Goal: Task Accomplishment & Management: Manage account settings

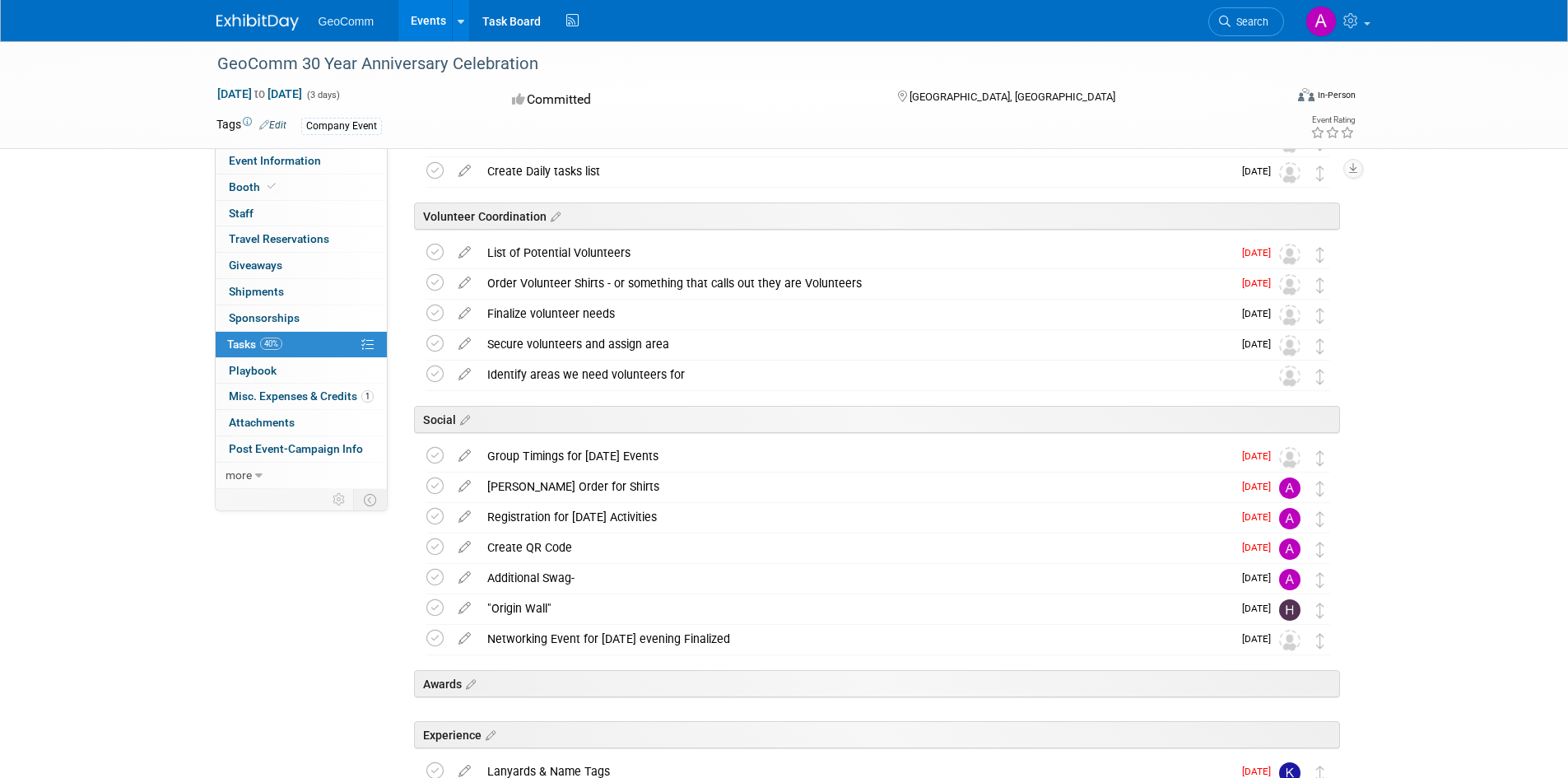
scroll to position [338, 0]
click at [462, 284] on icon at bounding box center [464, 282] width 29 height 21
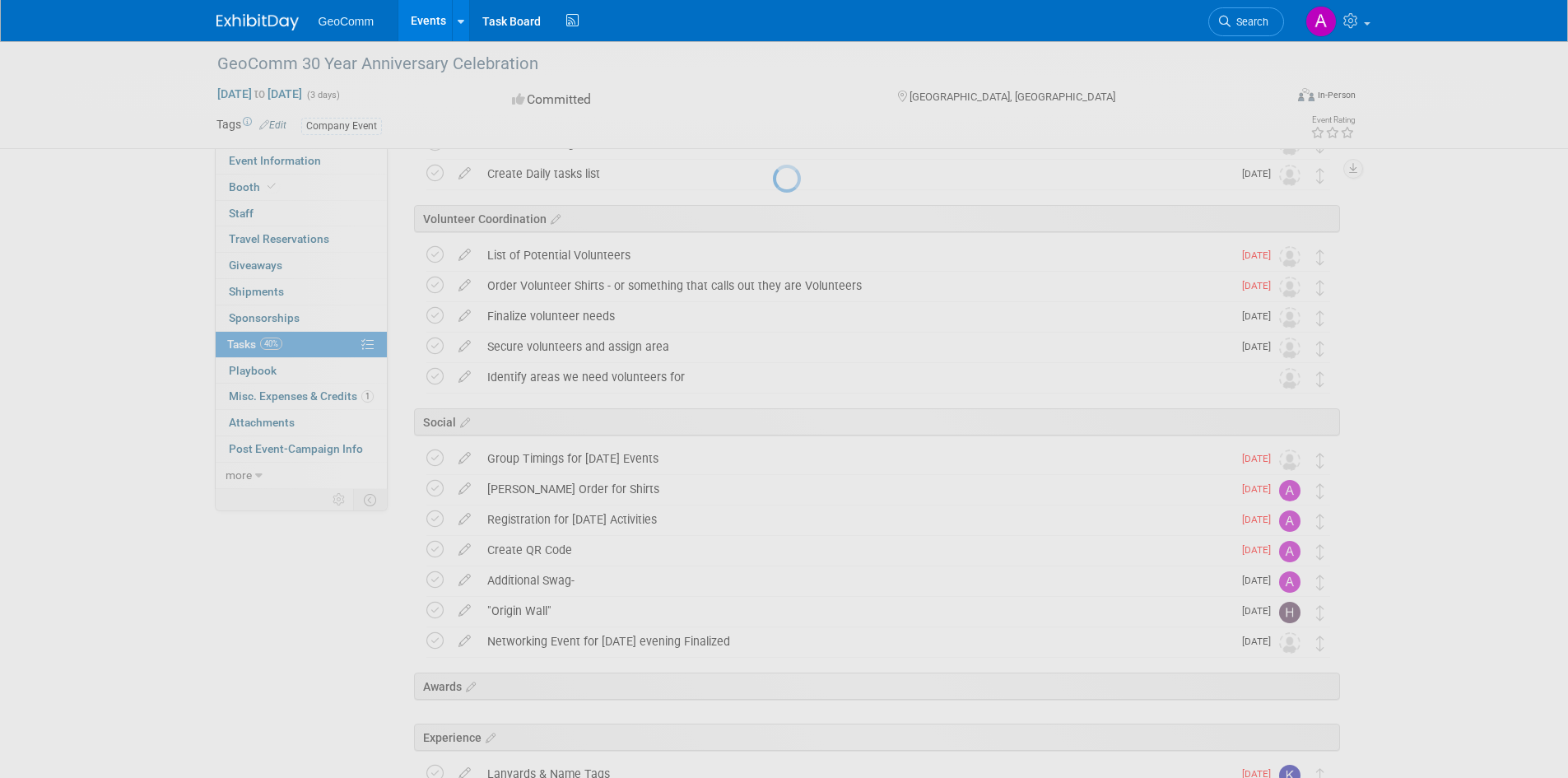
select select "7"
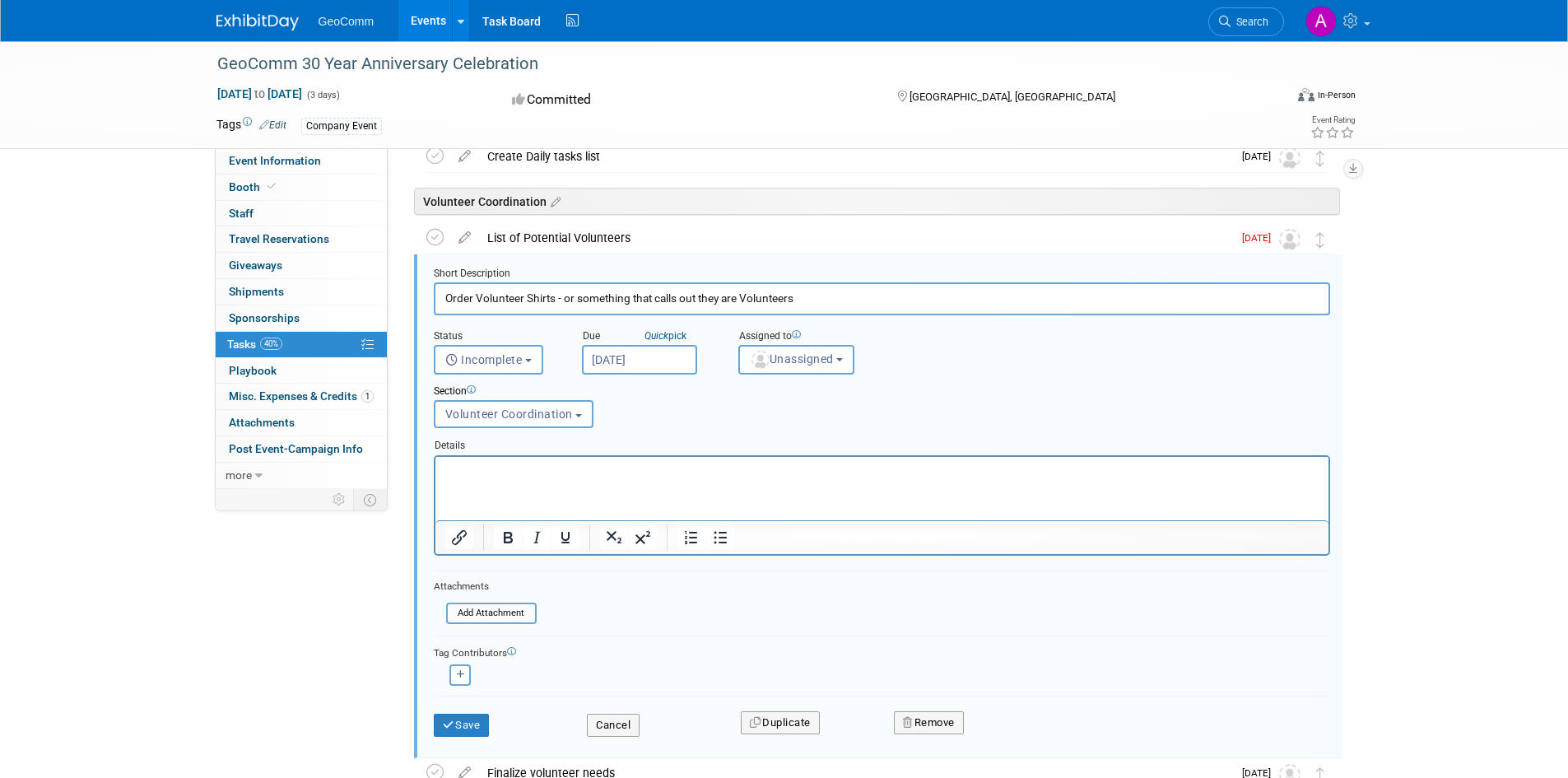
scroll to position [364, 0]
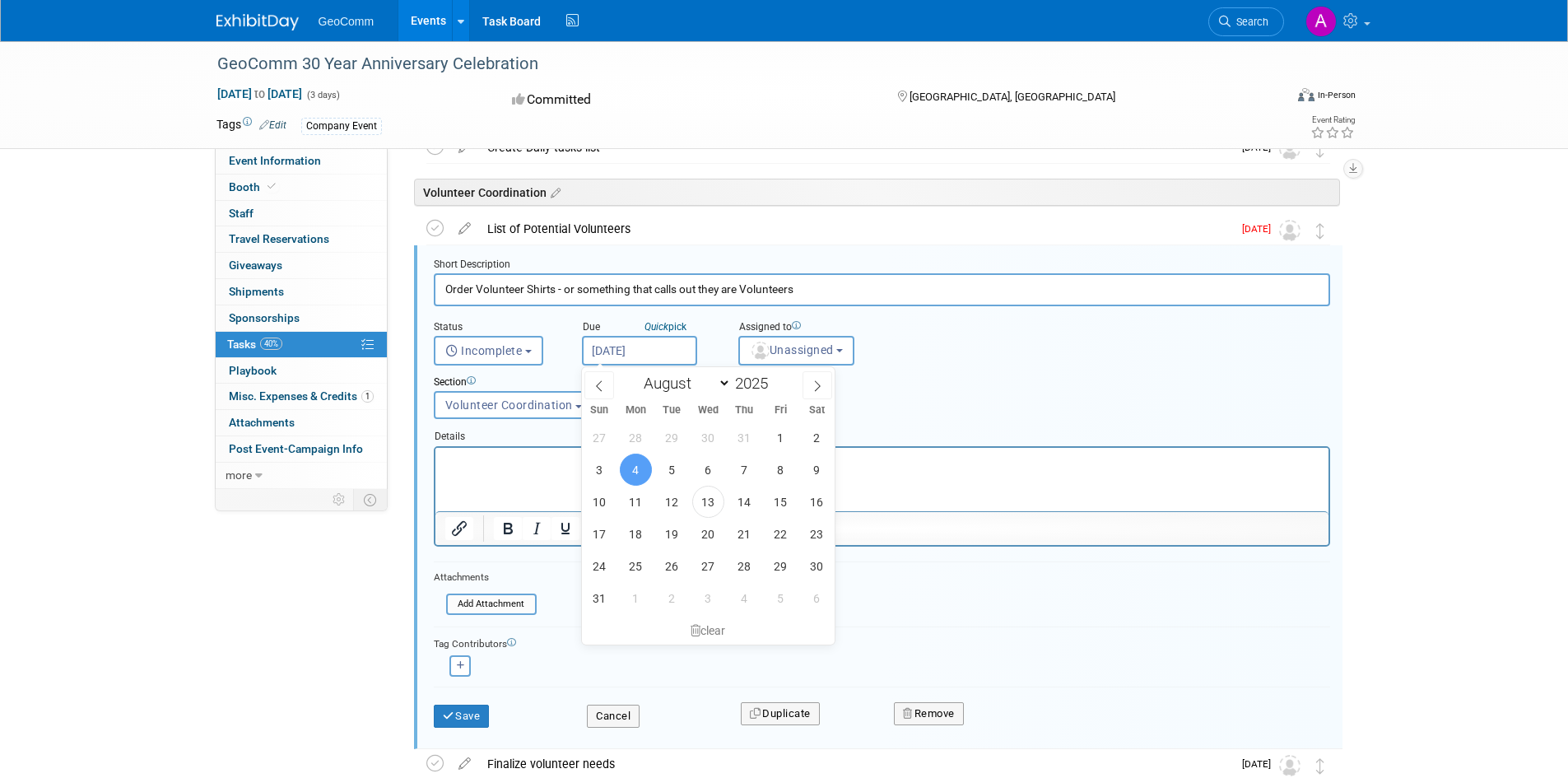
click at [682, 350] on input "[DATE]" at bounding box center [639, 351] width 115 height 29
click at [673, 532] on span "19" at bounding box center [671, 533] width 32 height 32
type input "[DATE]"
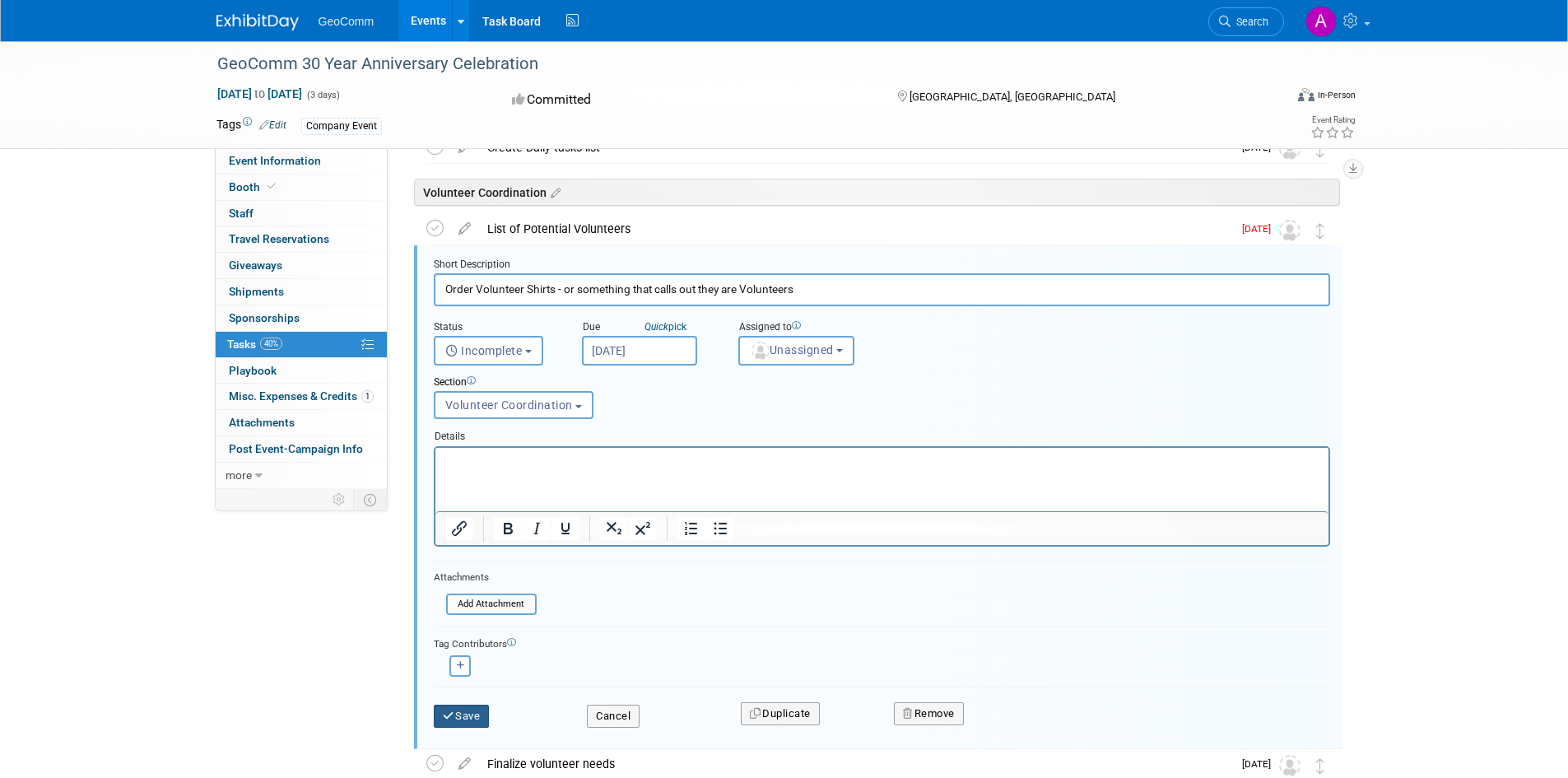
click at [455, 716] on button "Save" at bounding box center [461, 717] width 56 height 23
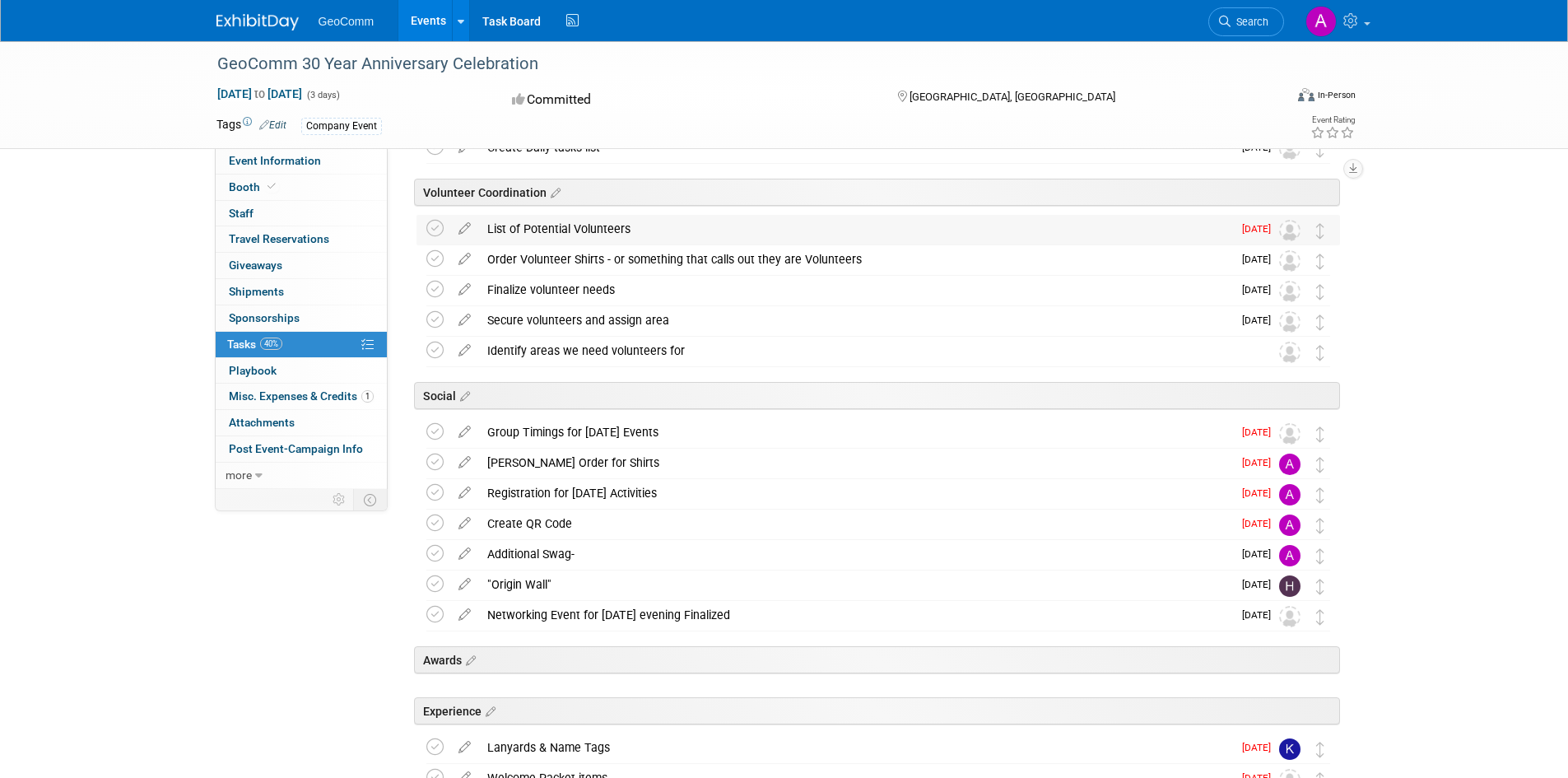
click at [1286, 230] on img at bounding box center [1290, 230] width 22 height 22
click at [461, 226] on icon at bounding box center [464, 226] width 29 height 21
select select "7"
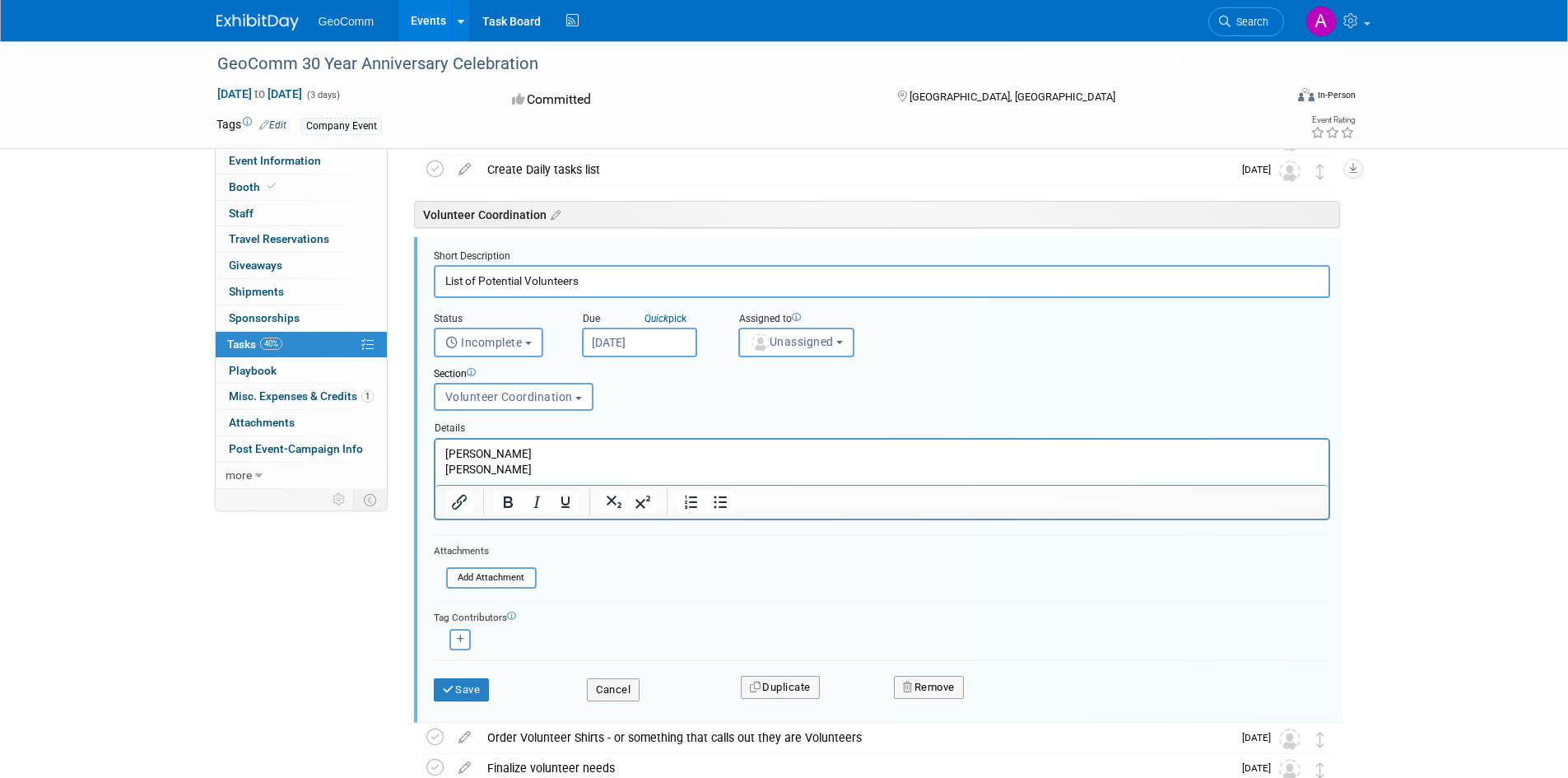
scroll to position [334, 0]
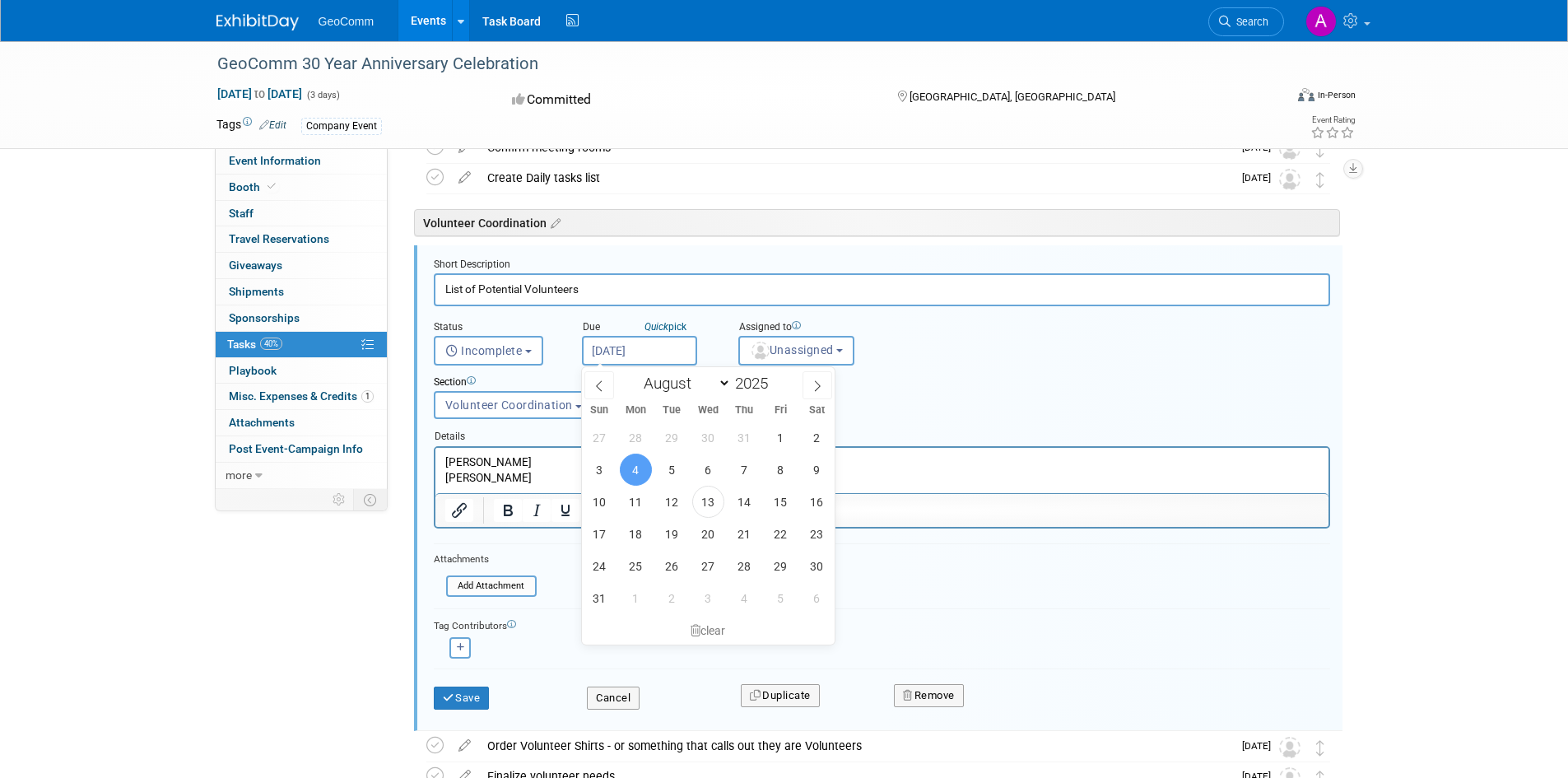
click at [662, 348] on input "[DATE]" at bounding box center [639, 351] width 115 height 29
click at [638, 506] on span "11" at bounding box center [635, 501] width 32 height 32
type input "[DATE]"
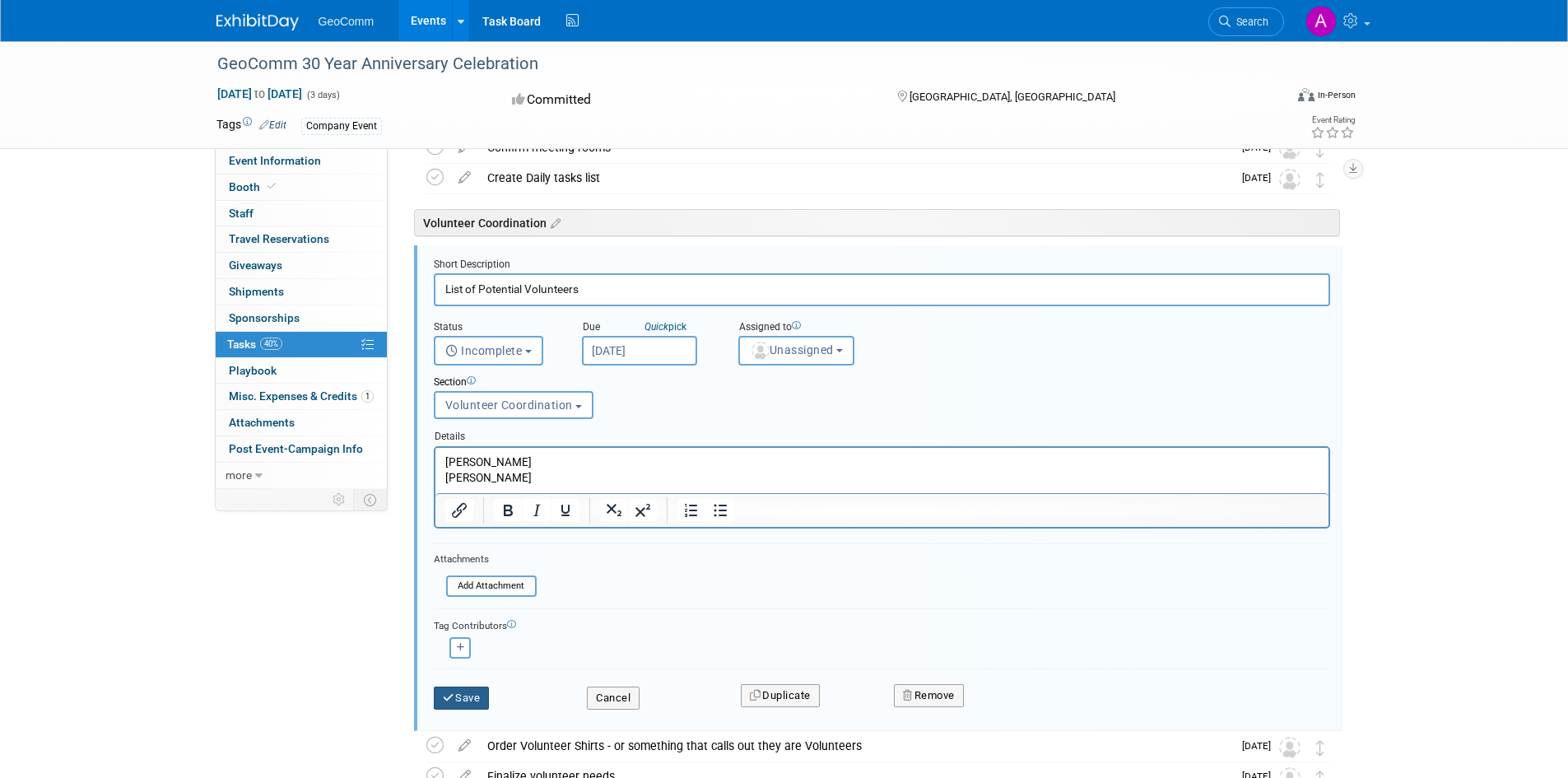
click at [456, 688] on button "Save" at bounding box center [461, 698] width 56 height 23
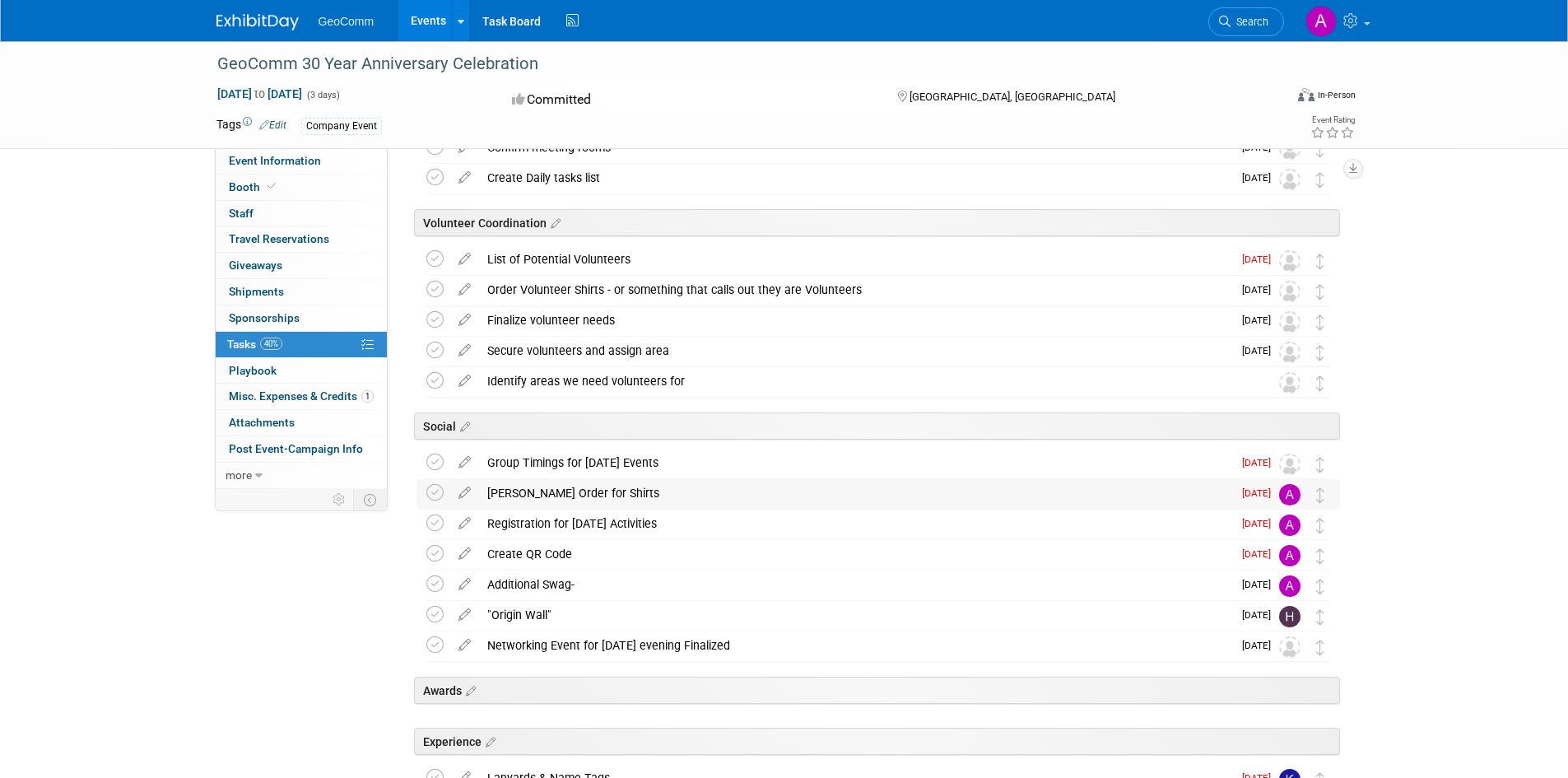
click at [1292, 495] on img at bounding box center [1290, 494] width 22 height 22
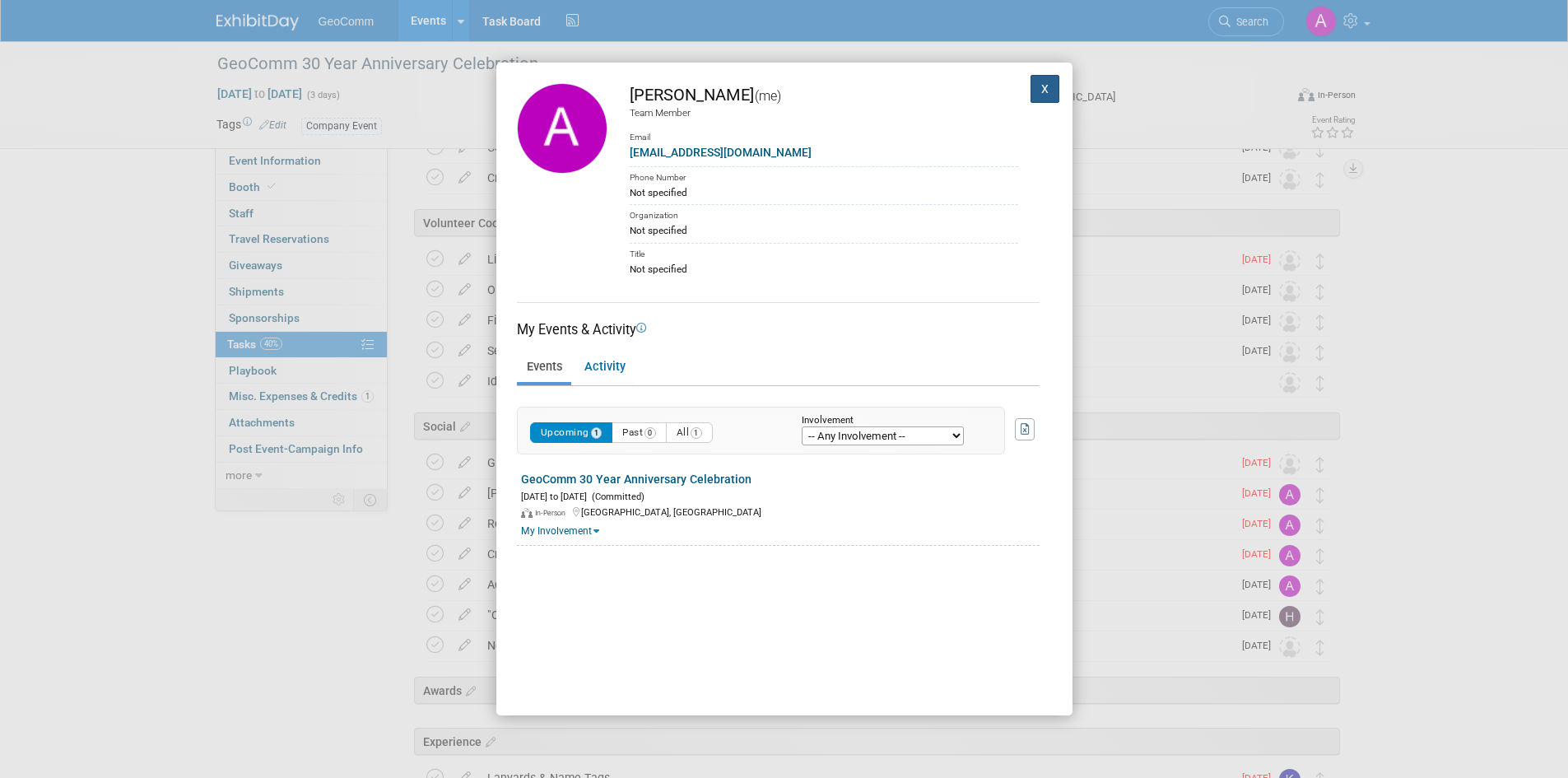
click at [1031, 91] on button "X" at bounding box center [1045, 89] width 29 height 28
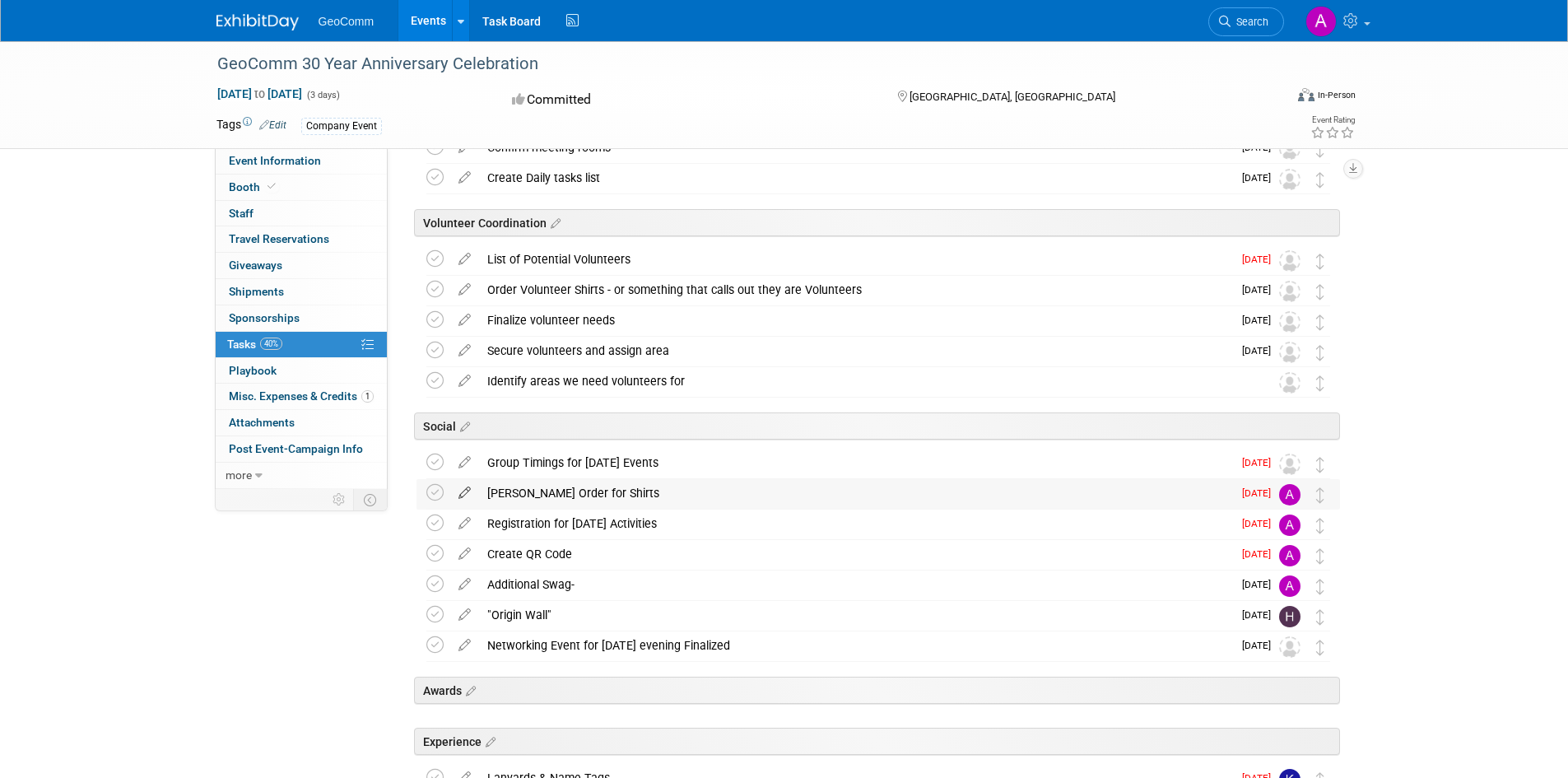
click at [464, 488] on icon at bounding box center [464, 490] width 29 height 21
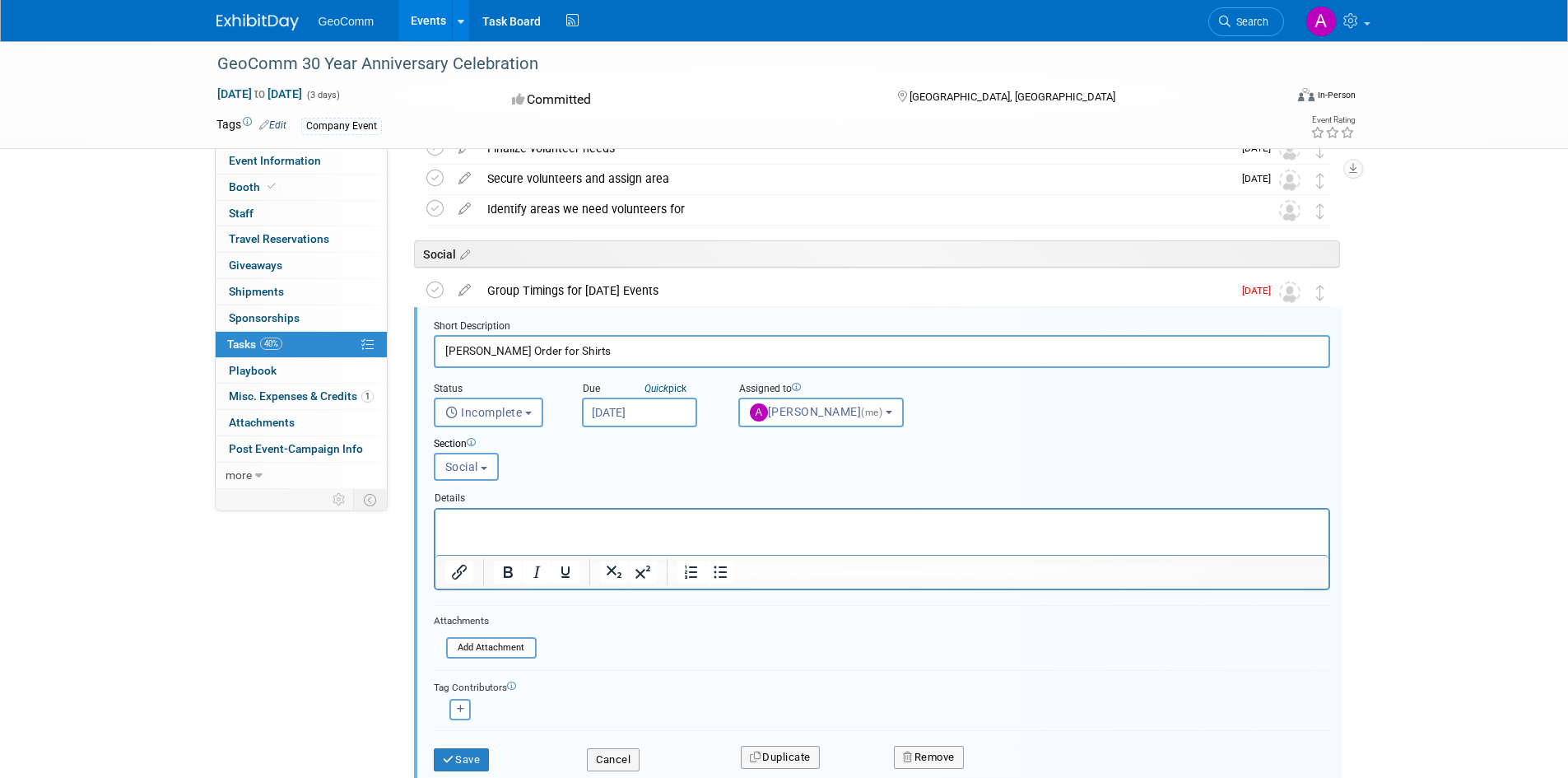
scroll to position [568, 0]
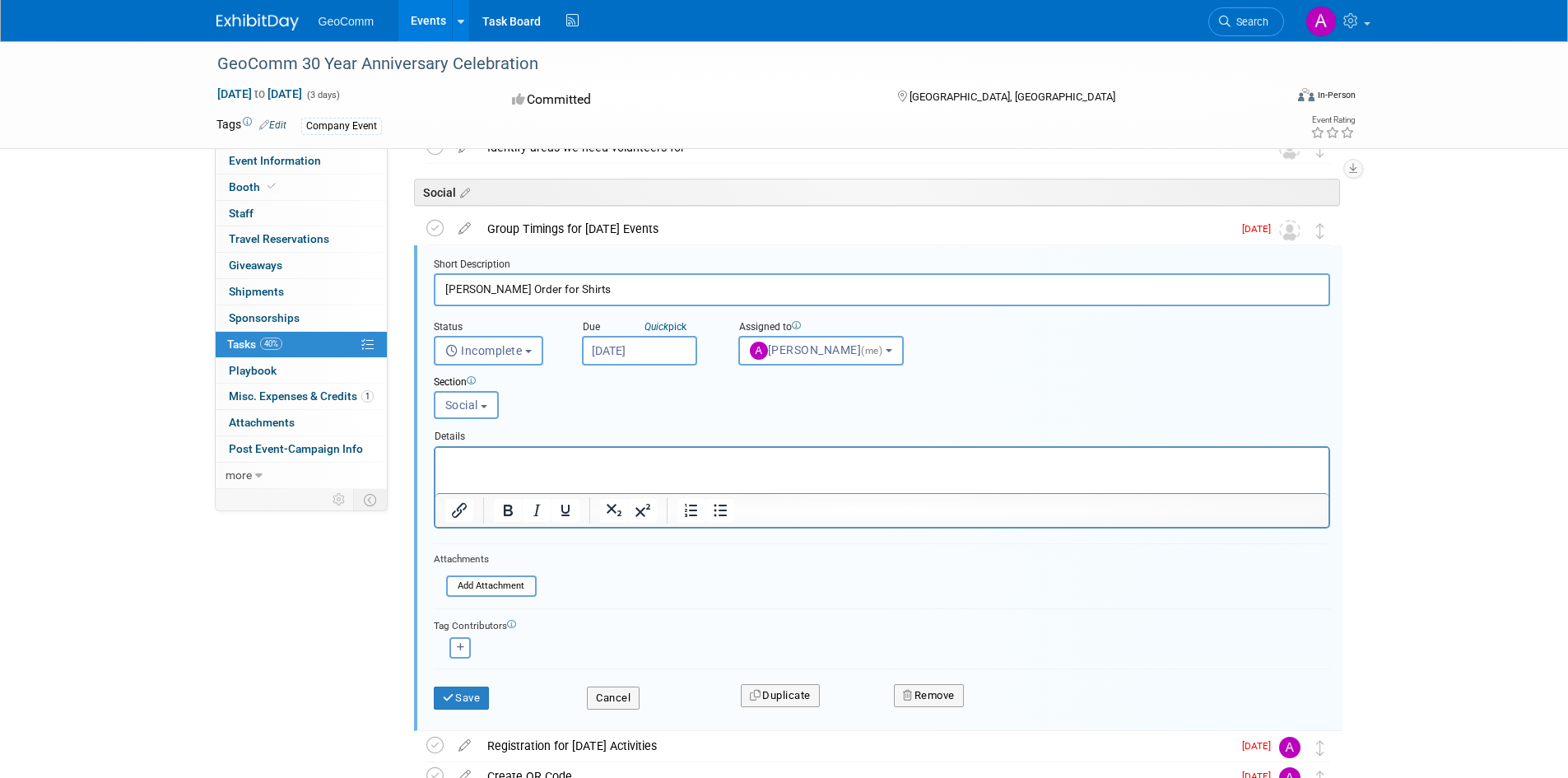
click at [675, 354] on input "[DATE]" at bounding box center [639, 351] width 115 height 29
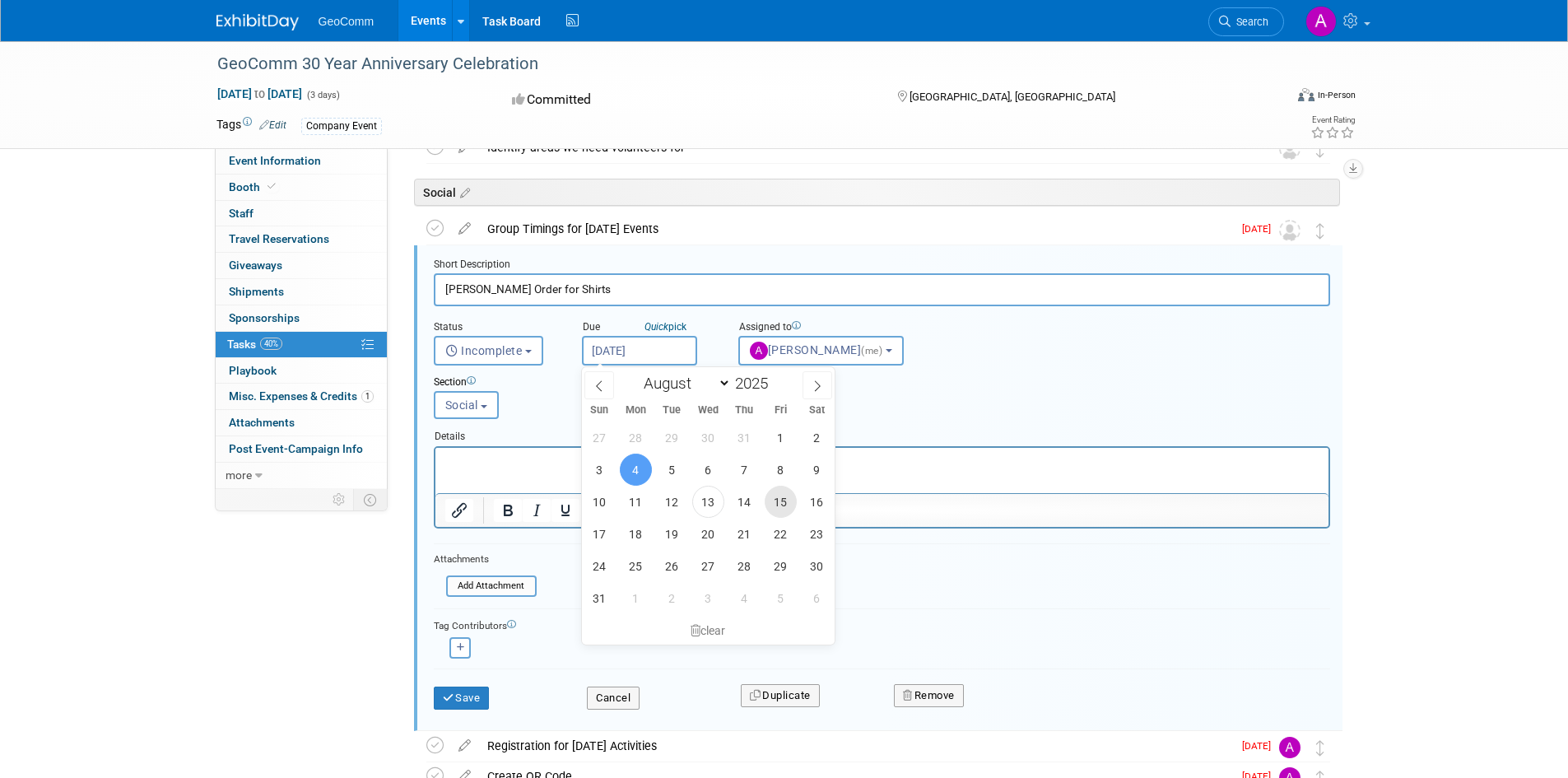
click at [784, 496] on span "15" at bounding box center [780, 501] width 32 height 32
type input "[DATE]"
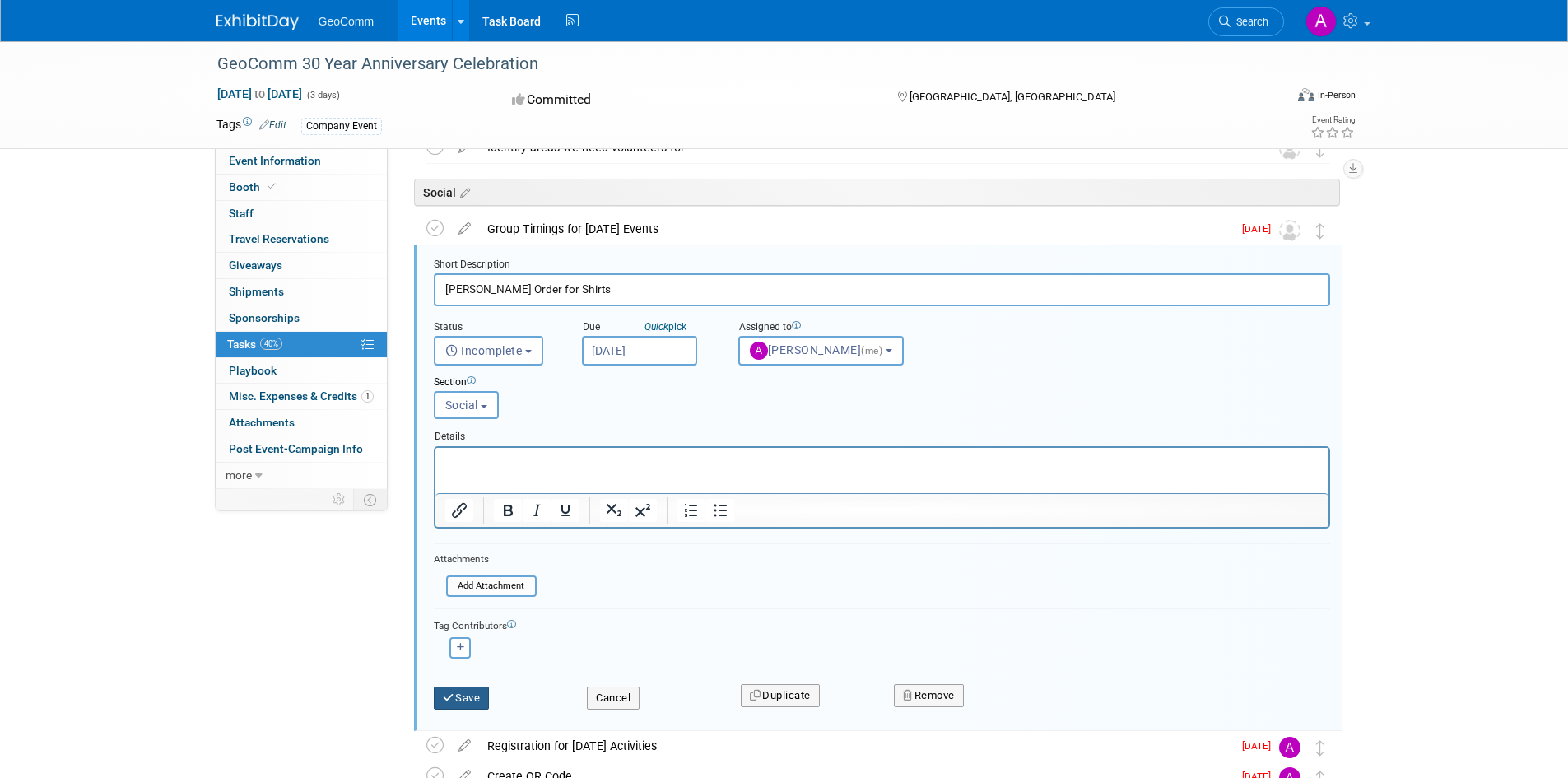
click at [480, 707] on button "Save" at bounding box center [461, 698] width 56 height 23
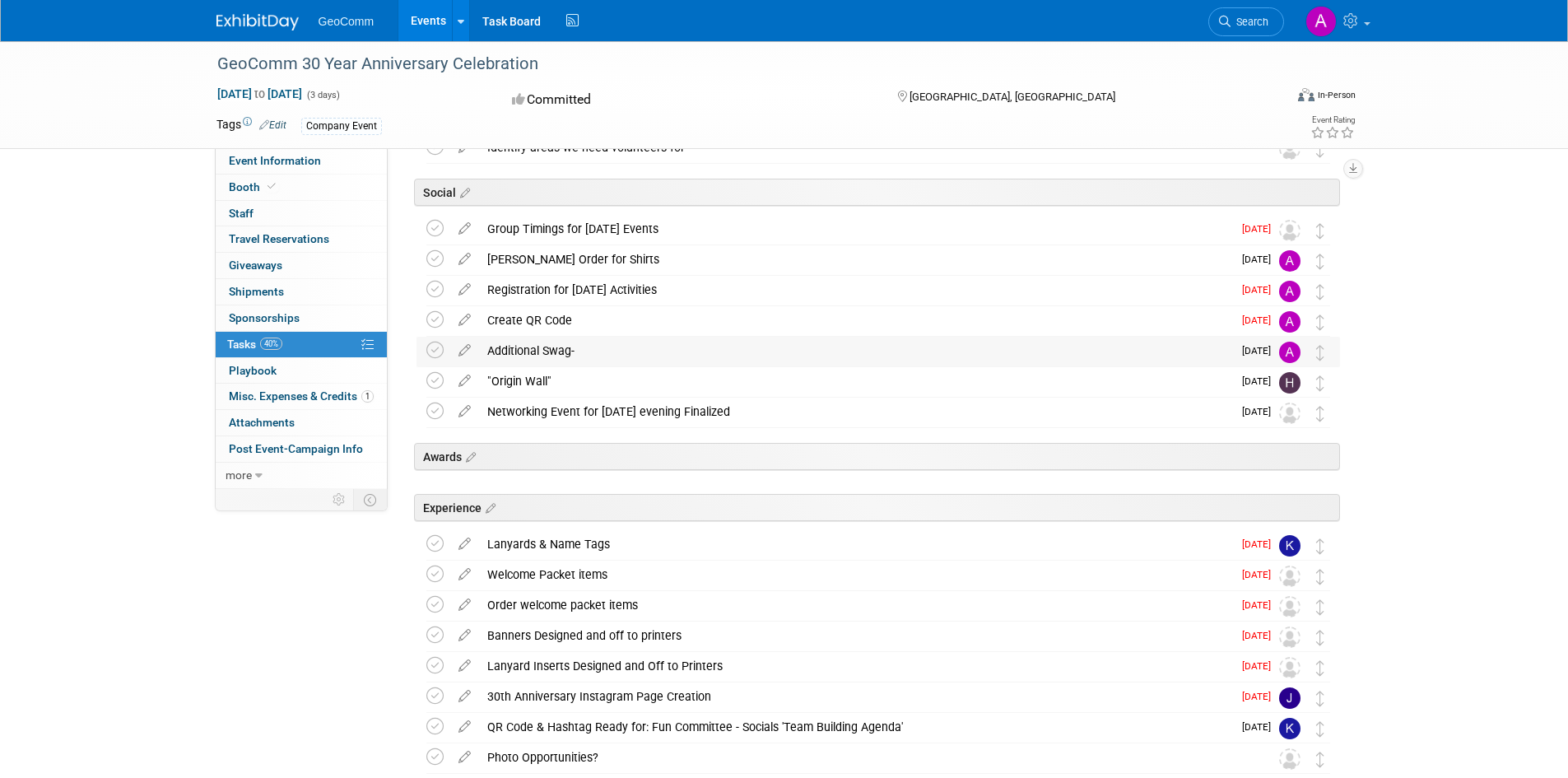
scroll to position [650, 0]
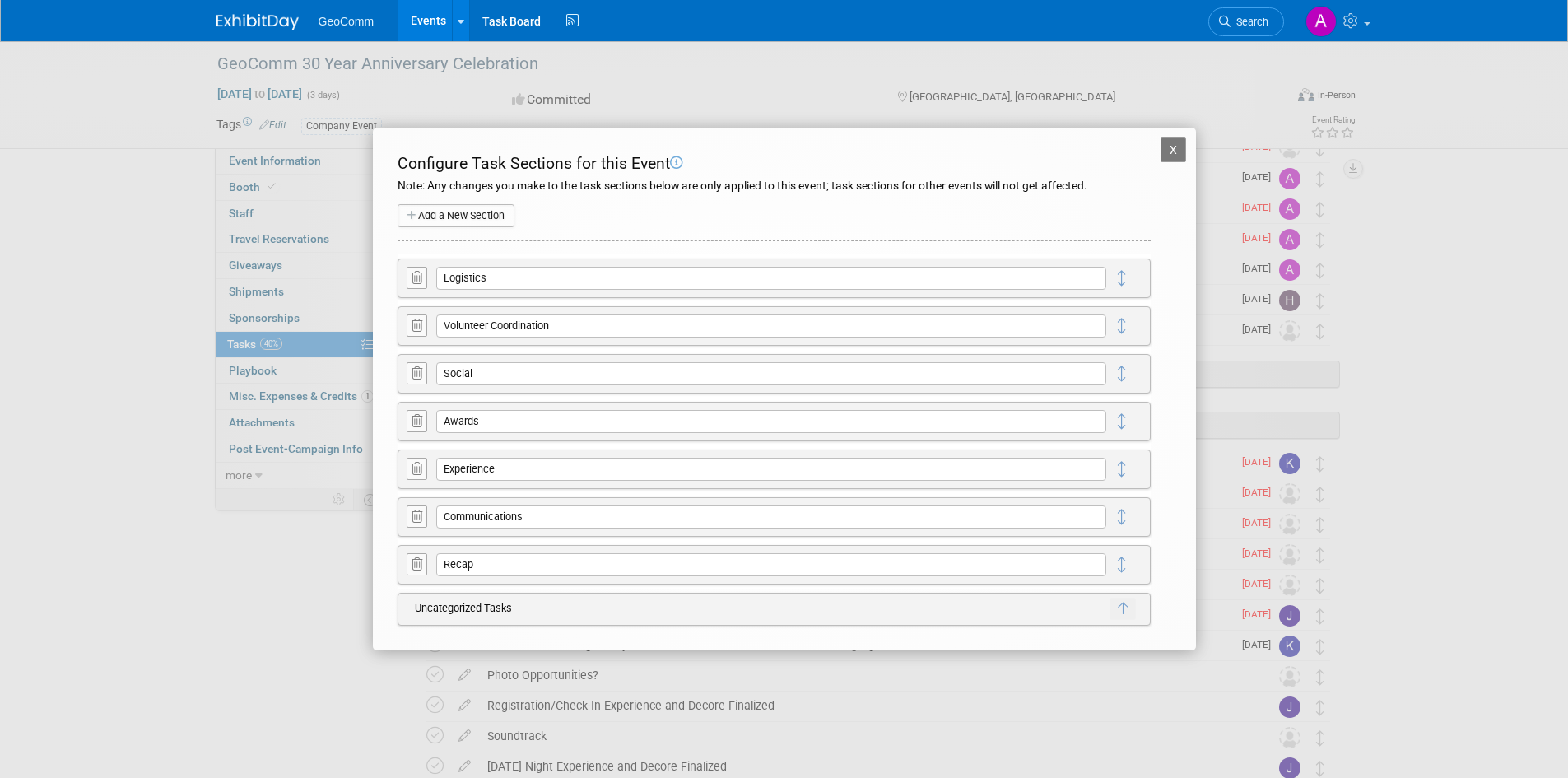
click at [1173, 150] on button "X" at bounding box center [1174, 150] width 26 height 25
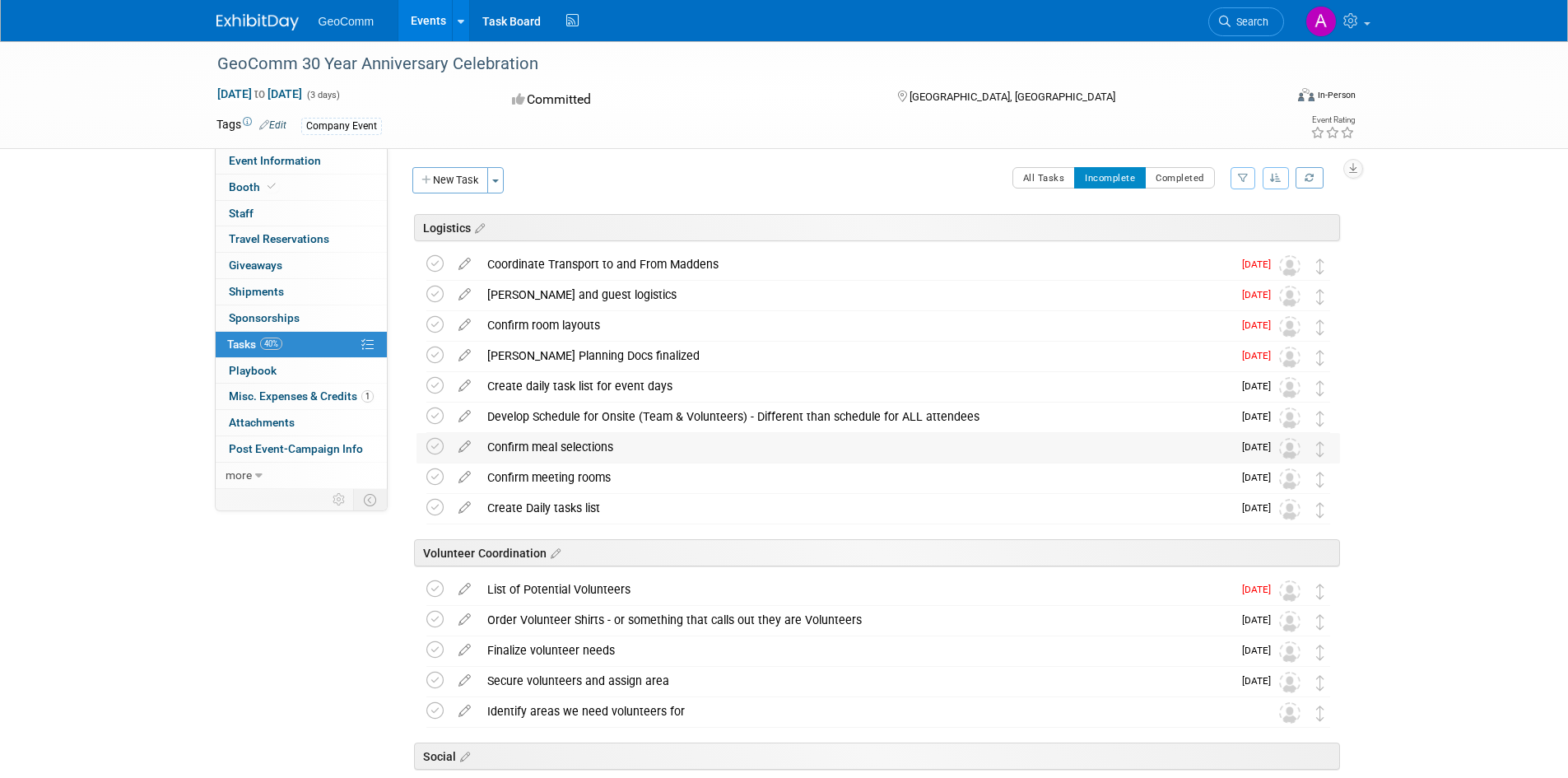
scroll to position [0, 0]
click at [454, 178] on button "New Task" at bounding box center [450, 183] width 76 height 26
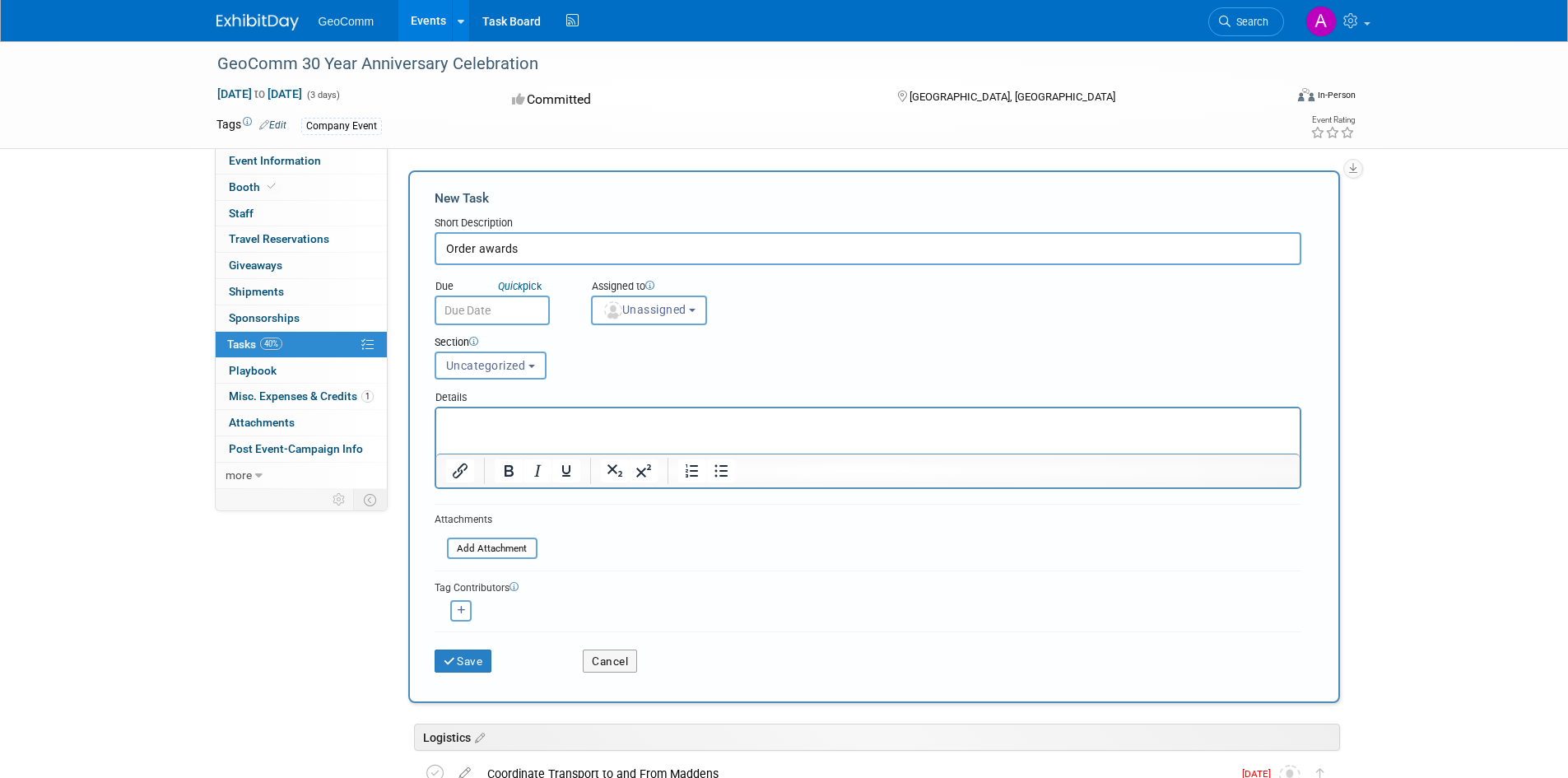
type input "Order awards"
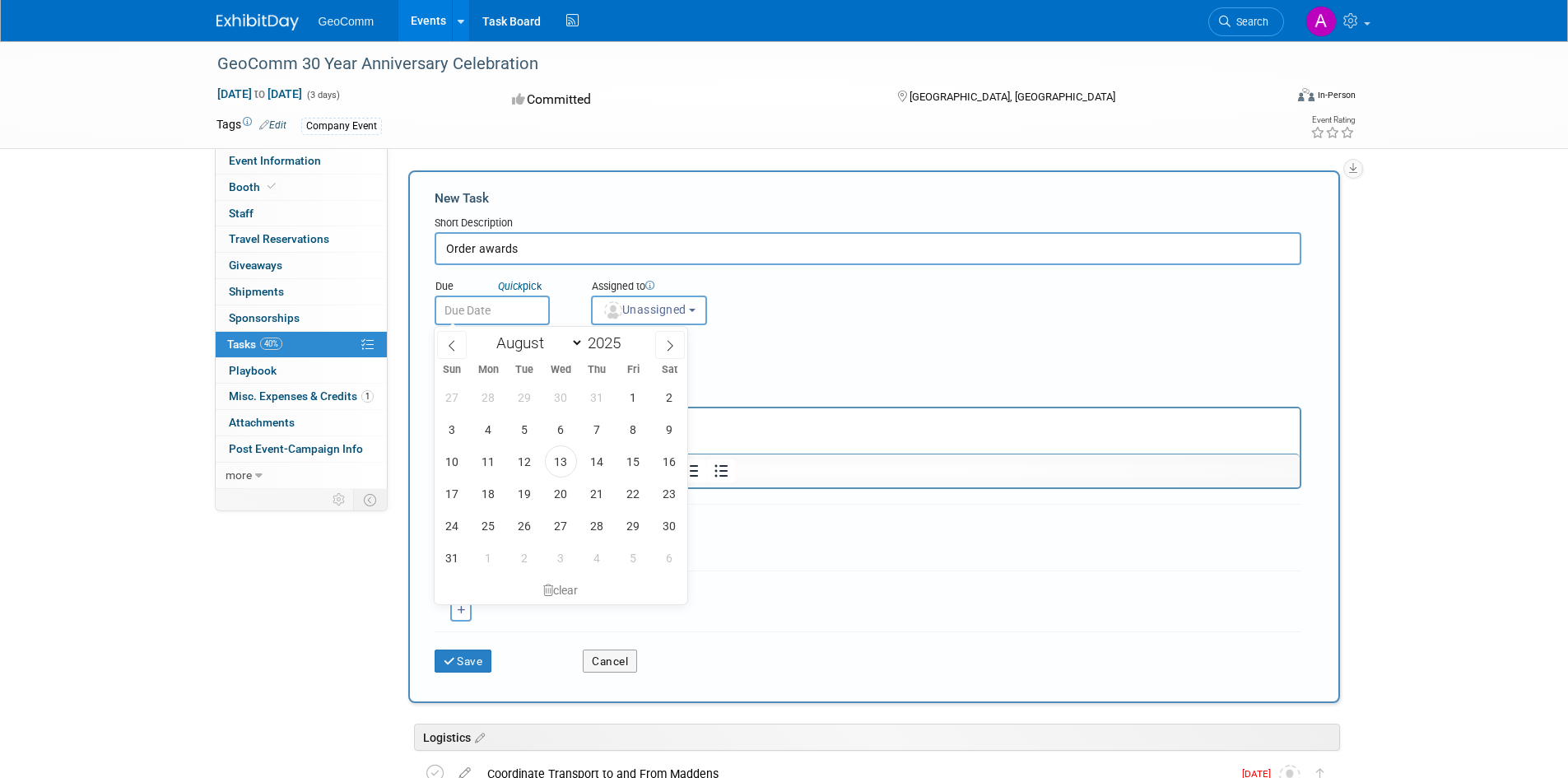
click at [473, 312] on input "text" at bounding box center [492, 310] width 115 height 29
click at [560, 495] on span "20" at bounding box center [561, 494] width 32 height 32
type input "[DATE]"
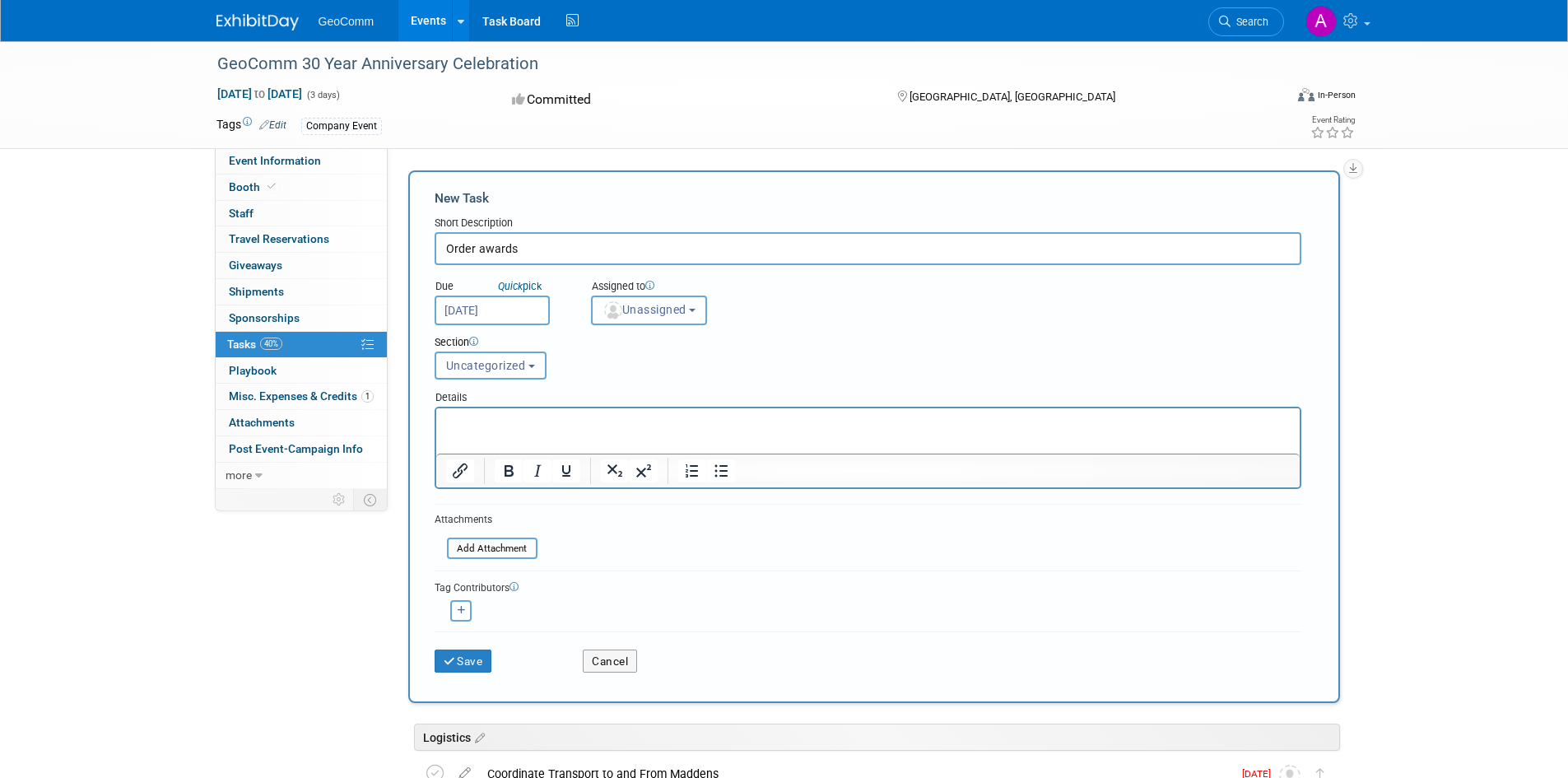
click at [695, 312] on b "button" at bounding box center [693, 310] width 7 height 3
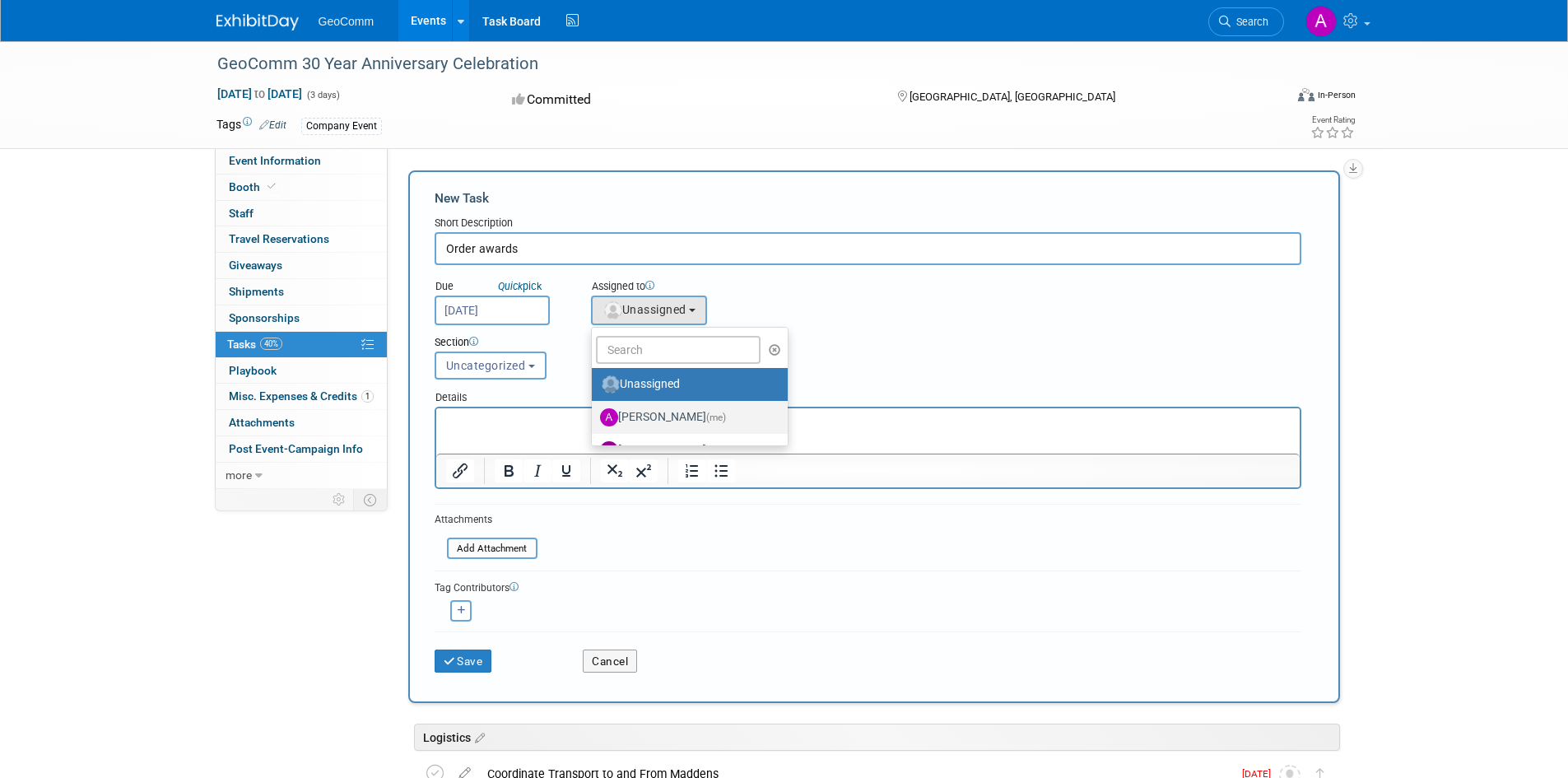
click at [681, 416] on label "[PERSON_NAME] (me)" at bounding box center [686, 418] width 172 height 26
click at [594, 416] on input "[PERSON_NAME] (me)" at bounding box center [589, 416] width 10 height 10
select select "059b479c-9d92-47a2-918c-ddead53b3c60"
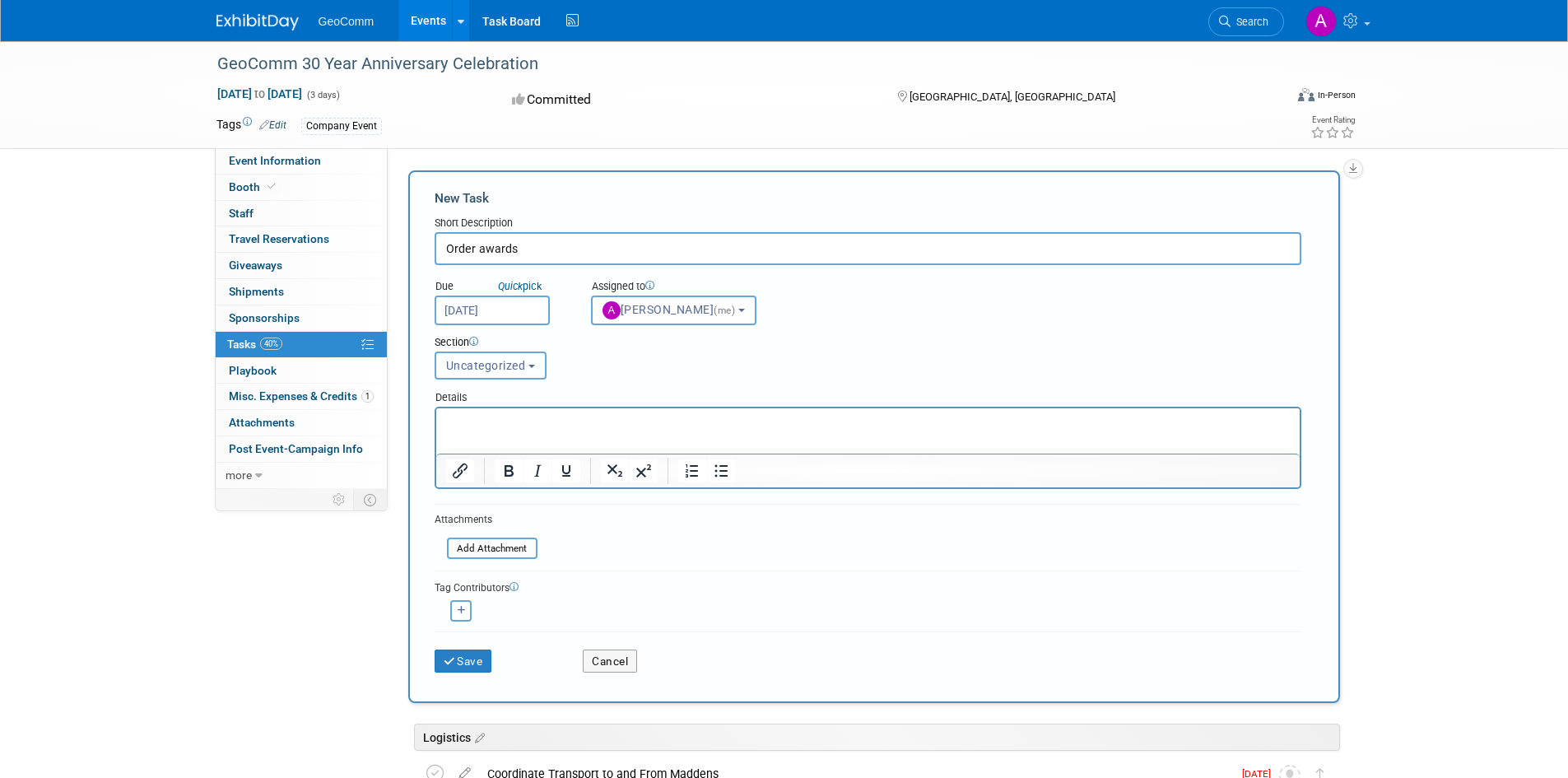
click at [489, 373] on button "Uncategorized" at bounding box center [491, 366] width 112 height 28
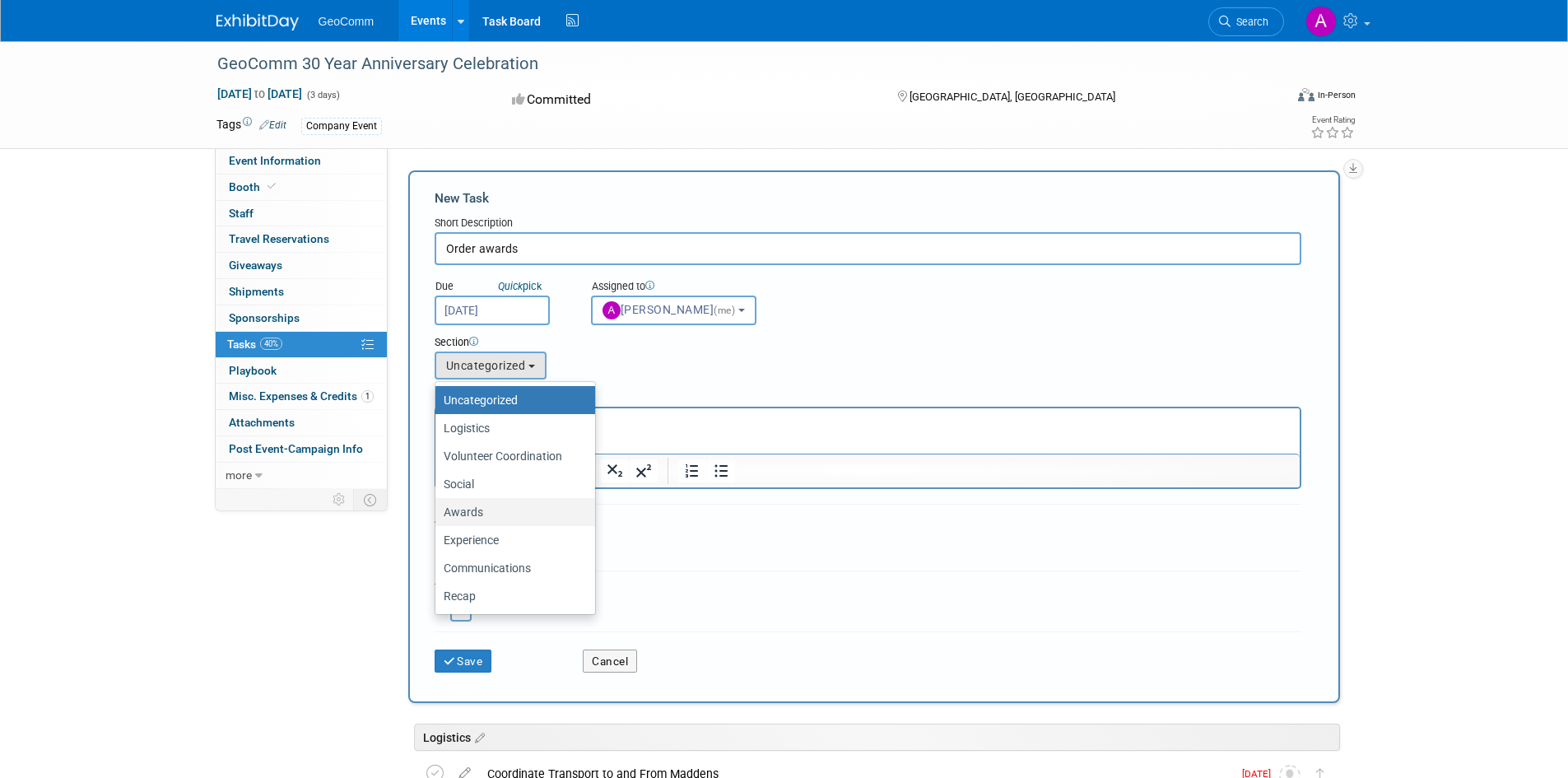
click at [483, 514] on label "Awards" at bounding box center [511, 512] width 135 height 22
click at [438, 514] on input "Awards" at bounding box center [433, 513] width 10 height 10
select select "11272803"
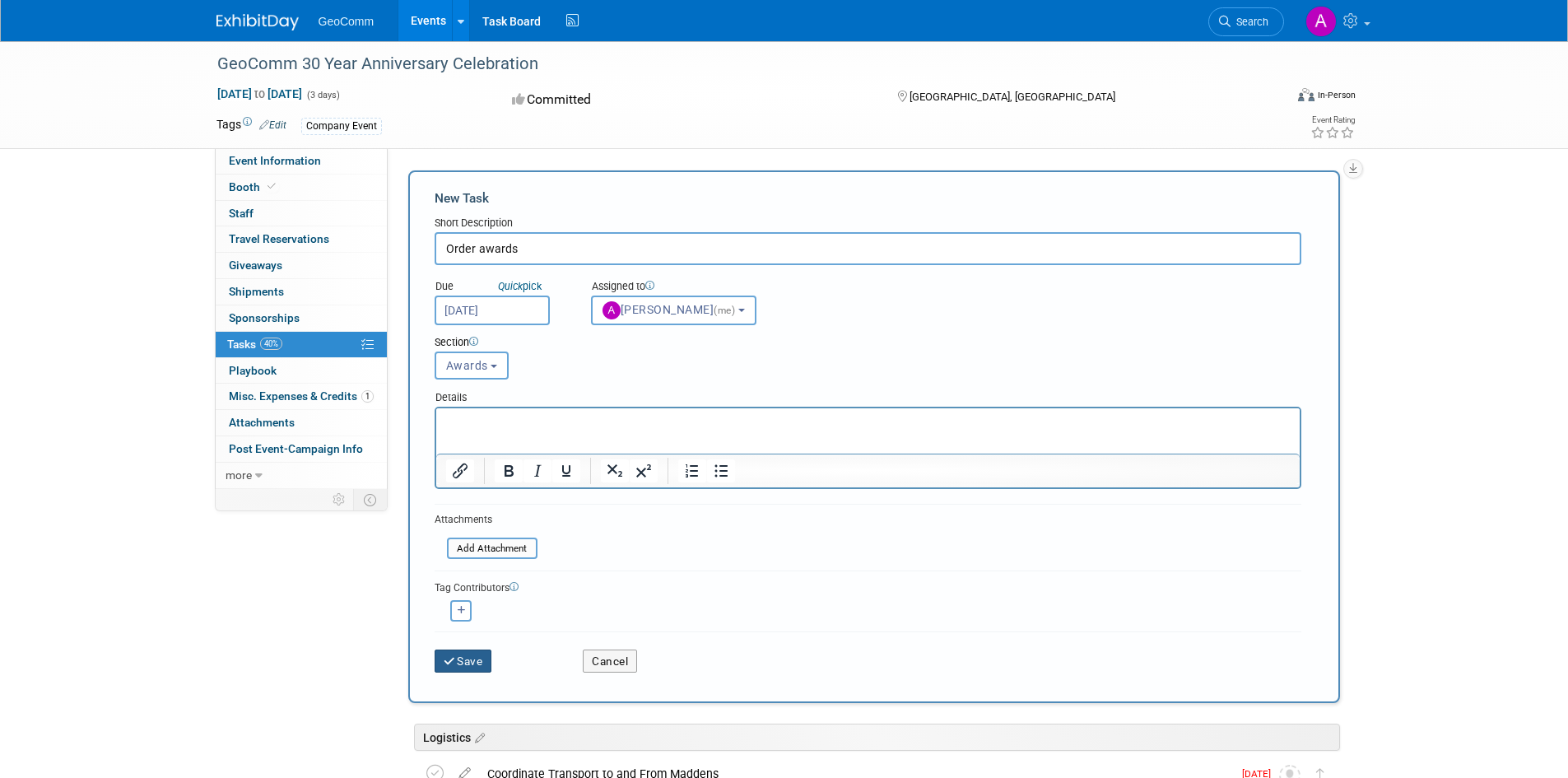
click at [467, 661] on button "Save" at bounding box center [463, 661] width 58 height 23
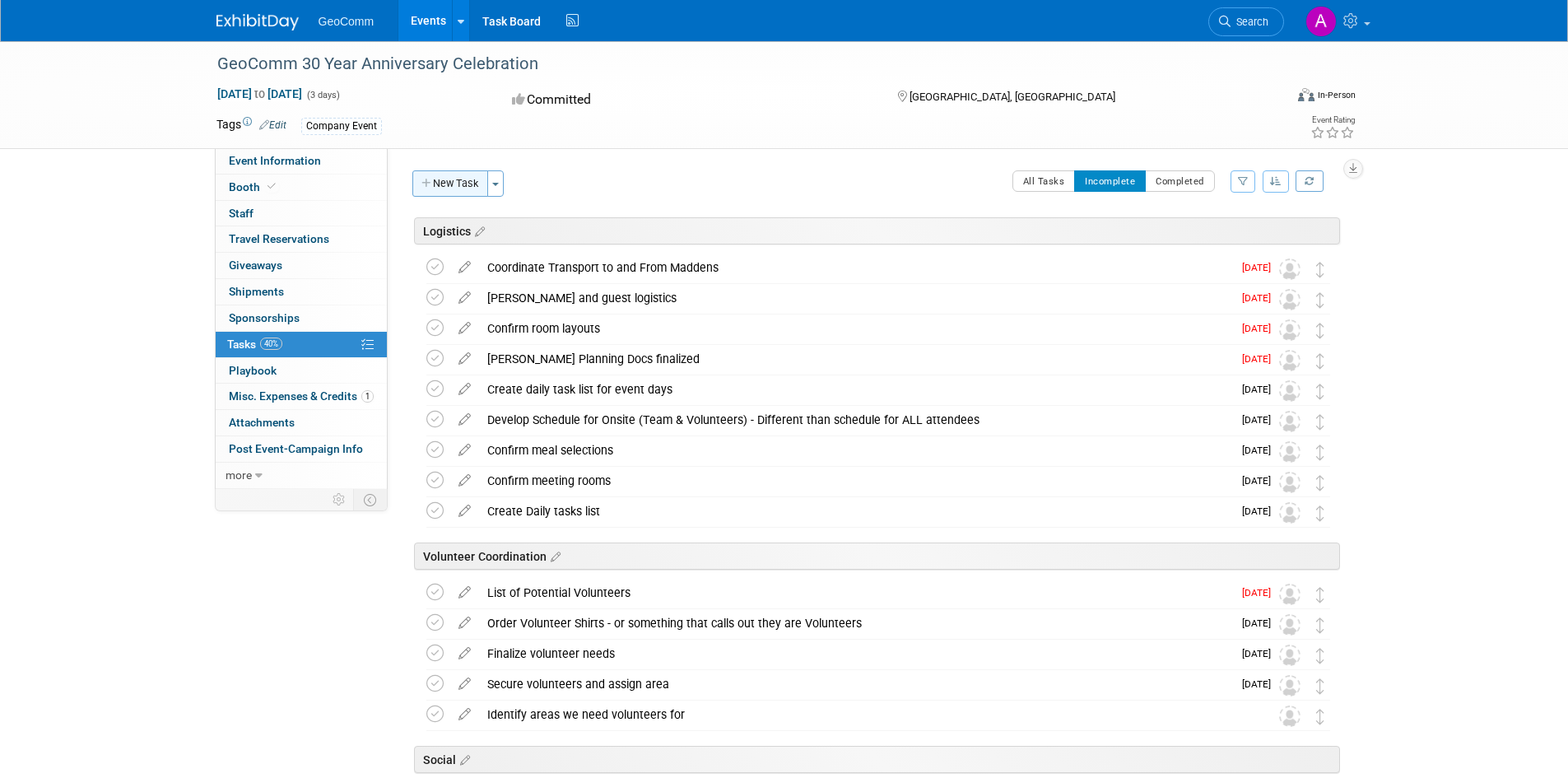
click at [455, 187] on button "New Task" at bounding box center [450, 183] width 76 height 26
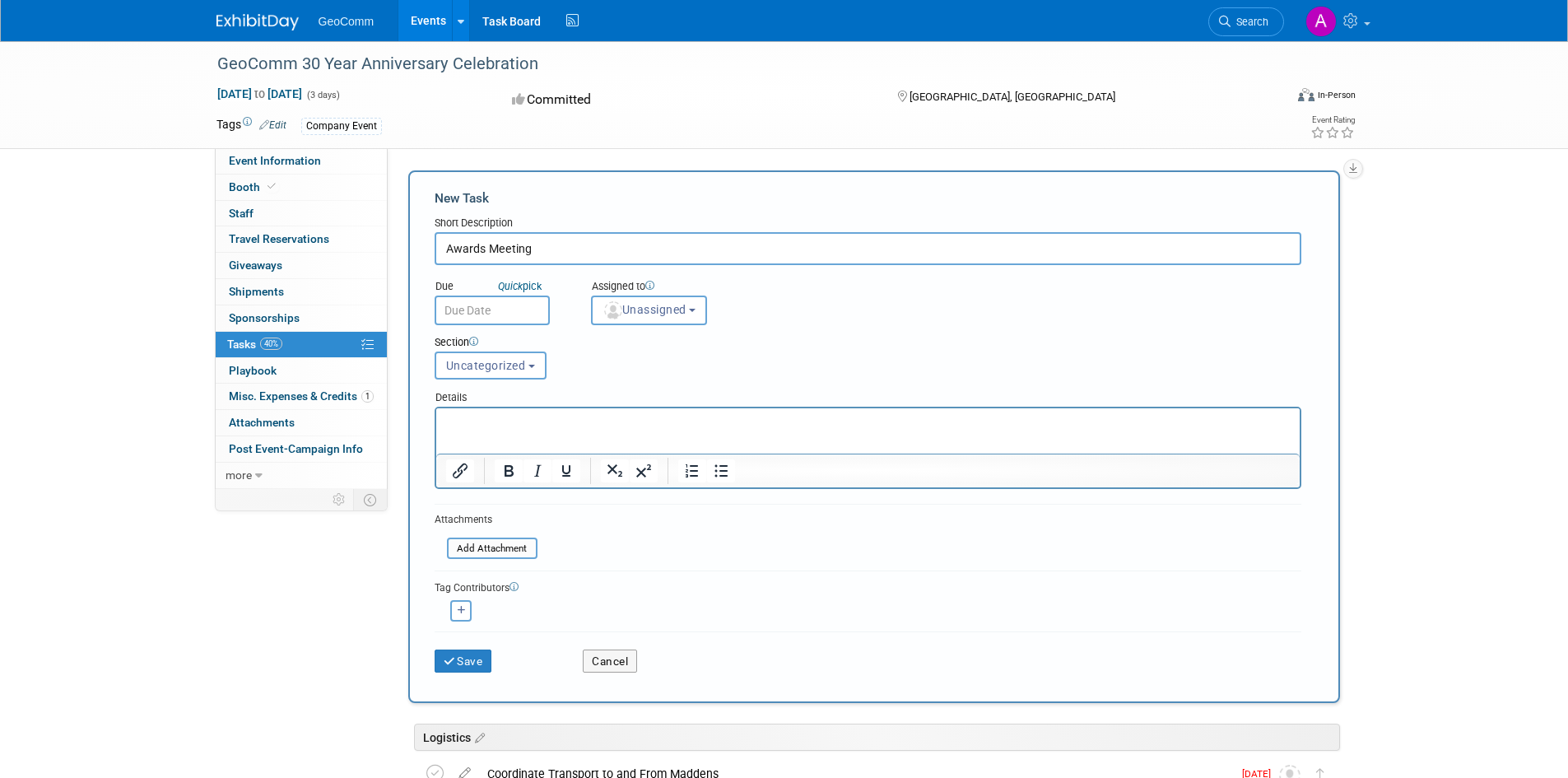
type input "Awards Meeting"
click at [492, 309] on input "text" at bounding box center [492, 310] width 115 height 29
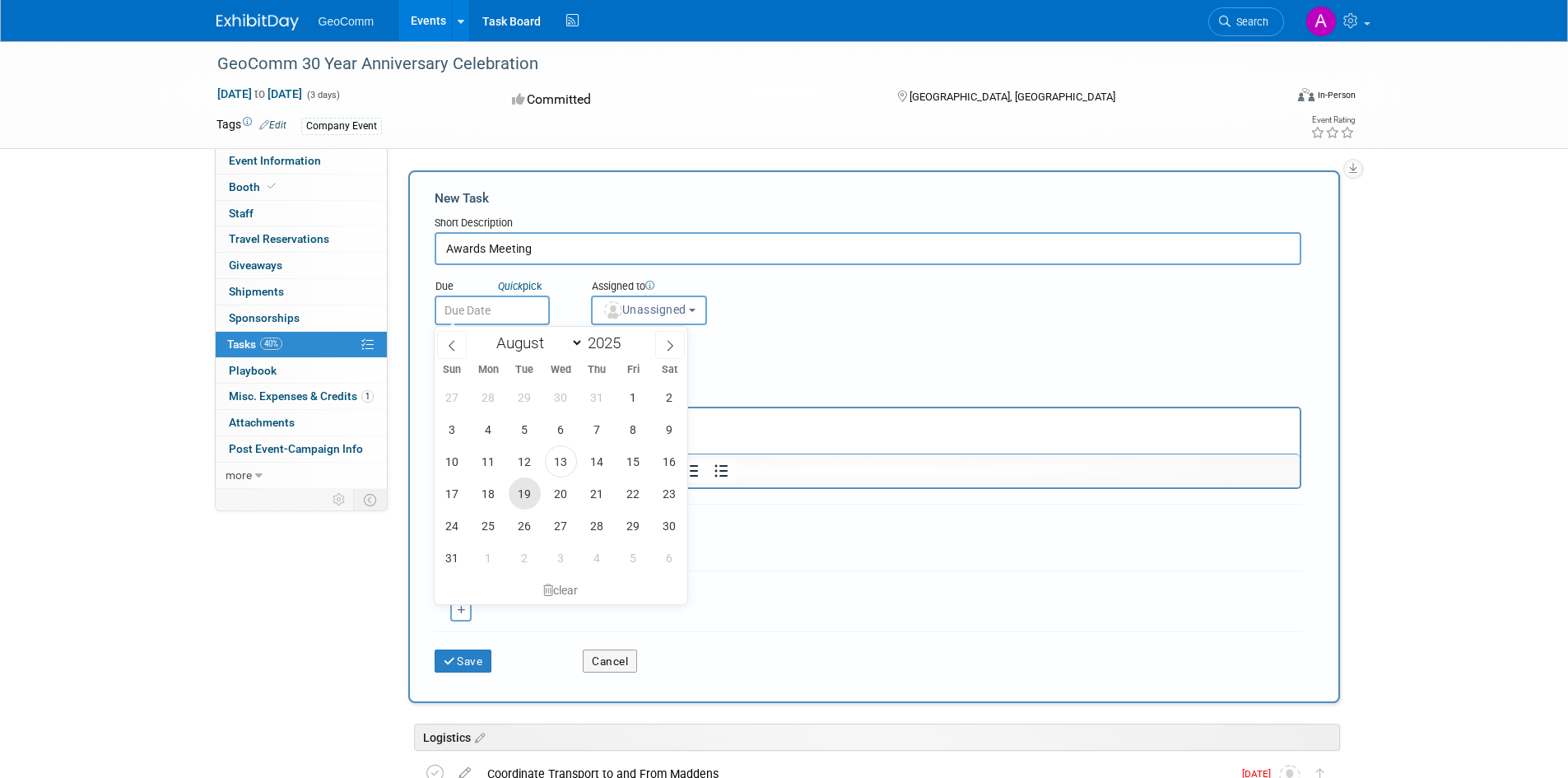
click at [522, 491] on span "19" at bounding box center [524, 494] width 32 height 32
type input "[DATE]"
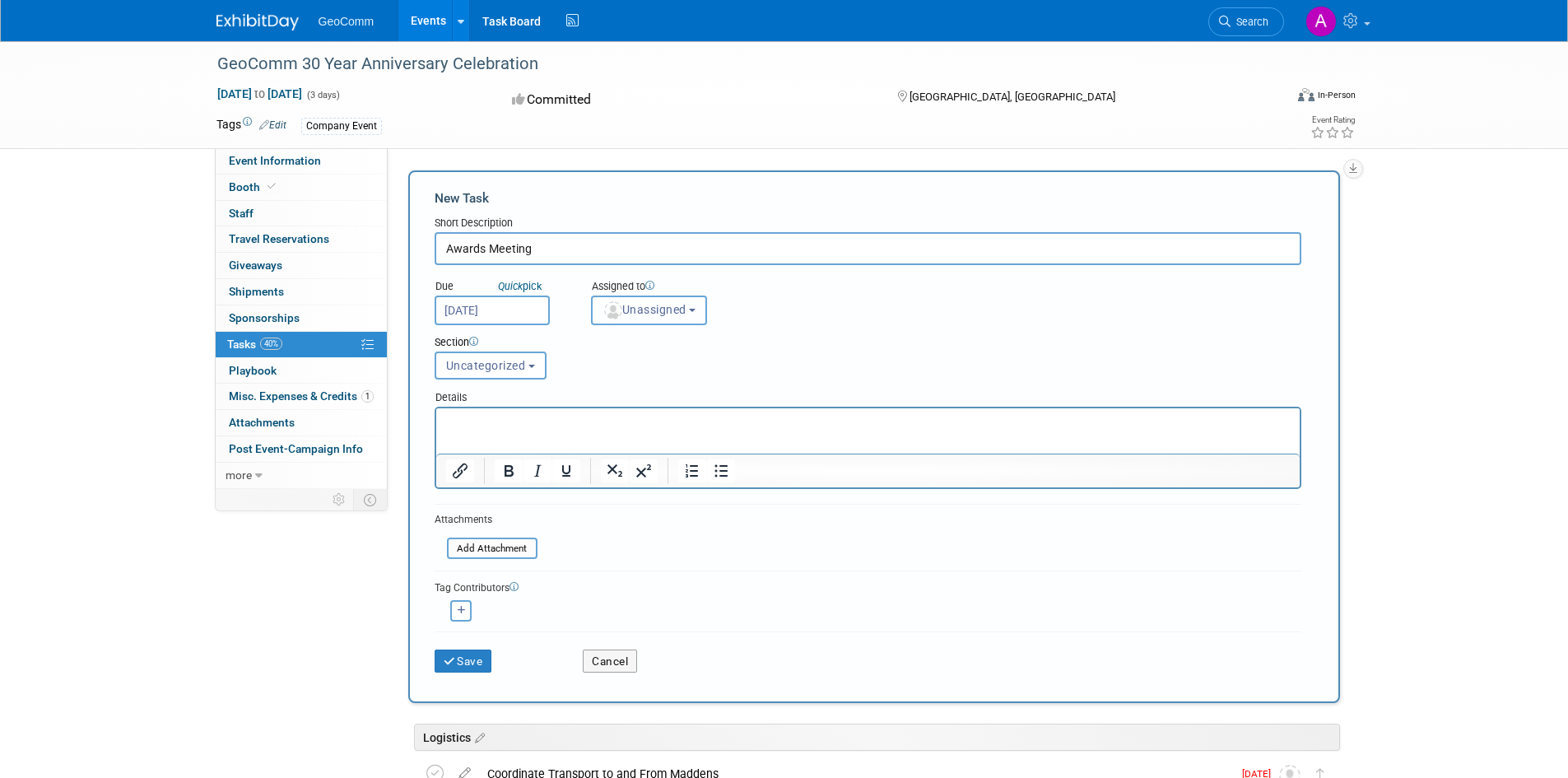
click at [684, 302] on button "Unassigned" at bounding box center [649, 310] width 117 height 29
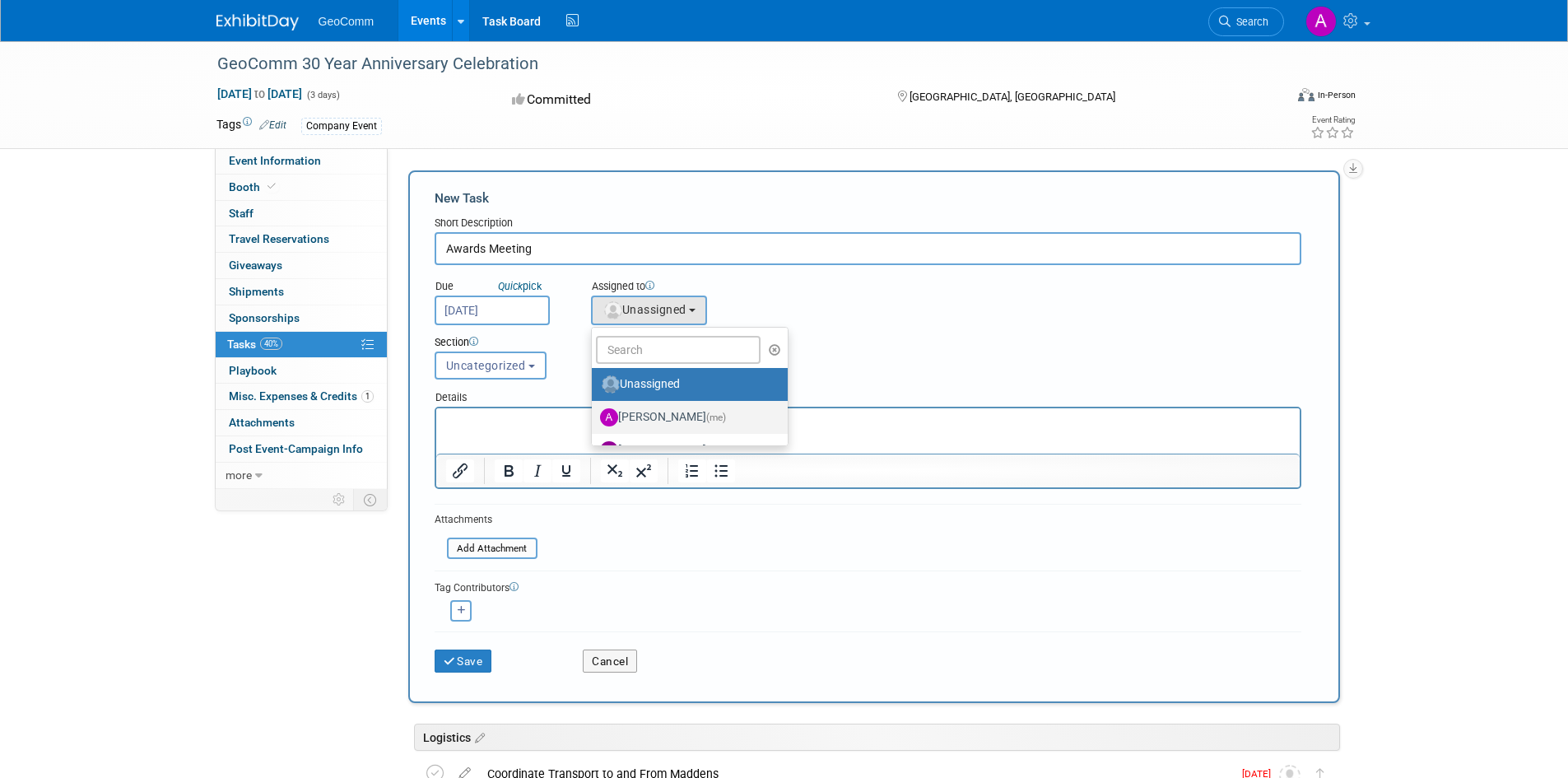
click at [687, 411] on label "[PERSON_NAME] (me)" at bounding box center [686, 418] width 172 height 26
click at [594, 411] on input "[PERSON_NAME] (me)" at bounding box center [589, 416] width 10 height 10
radio input "true"
select select "059b479c-9d92-47a2-918c-ddead53b3c60"
radio input "false"
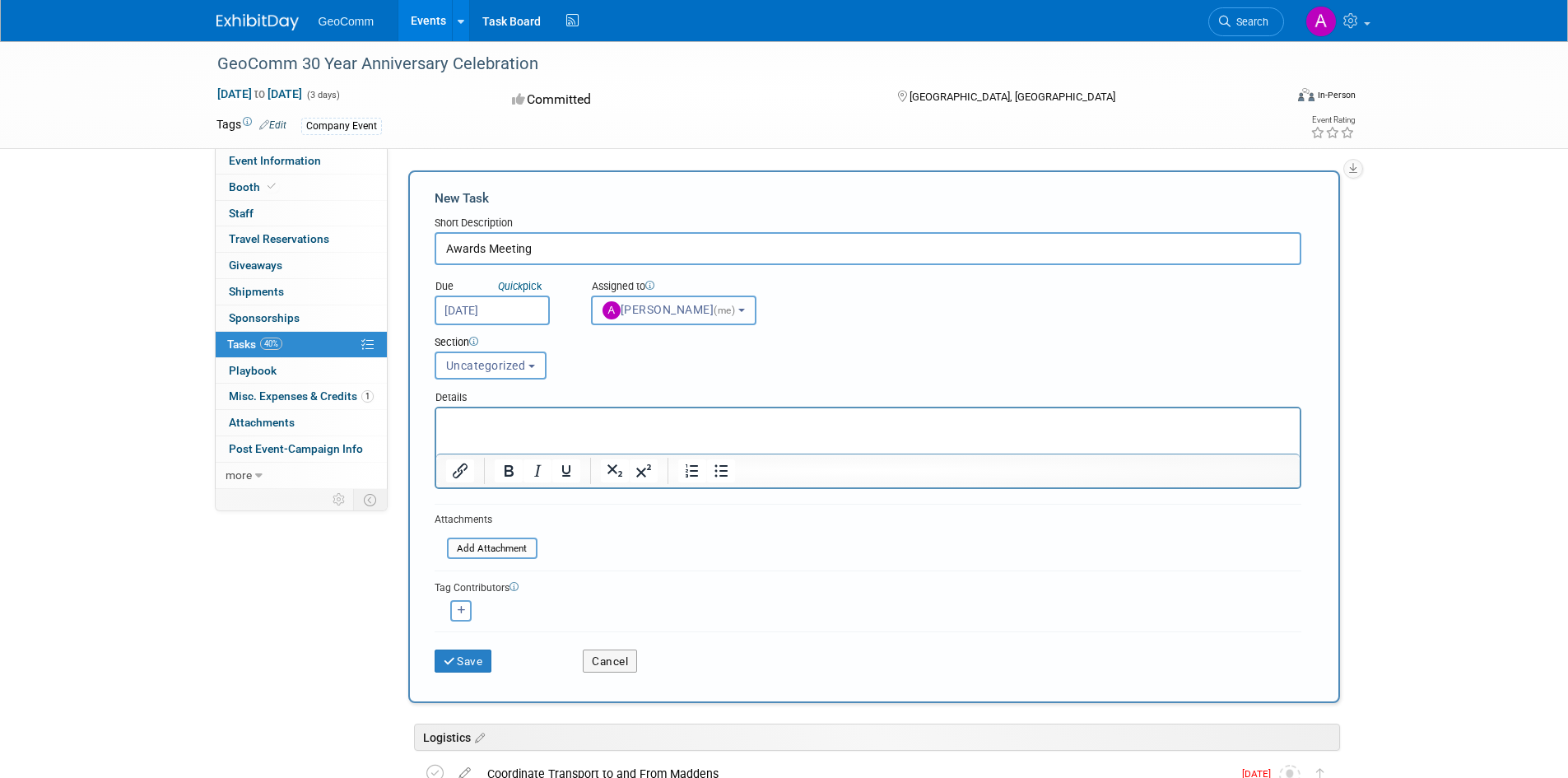
click at [721, 311] on span "(me)" at bounding box center [724, 310] width 22 height 11
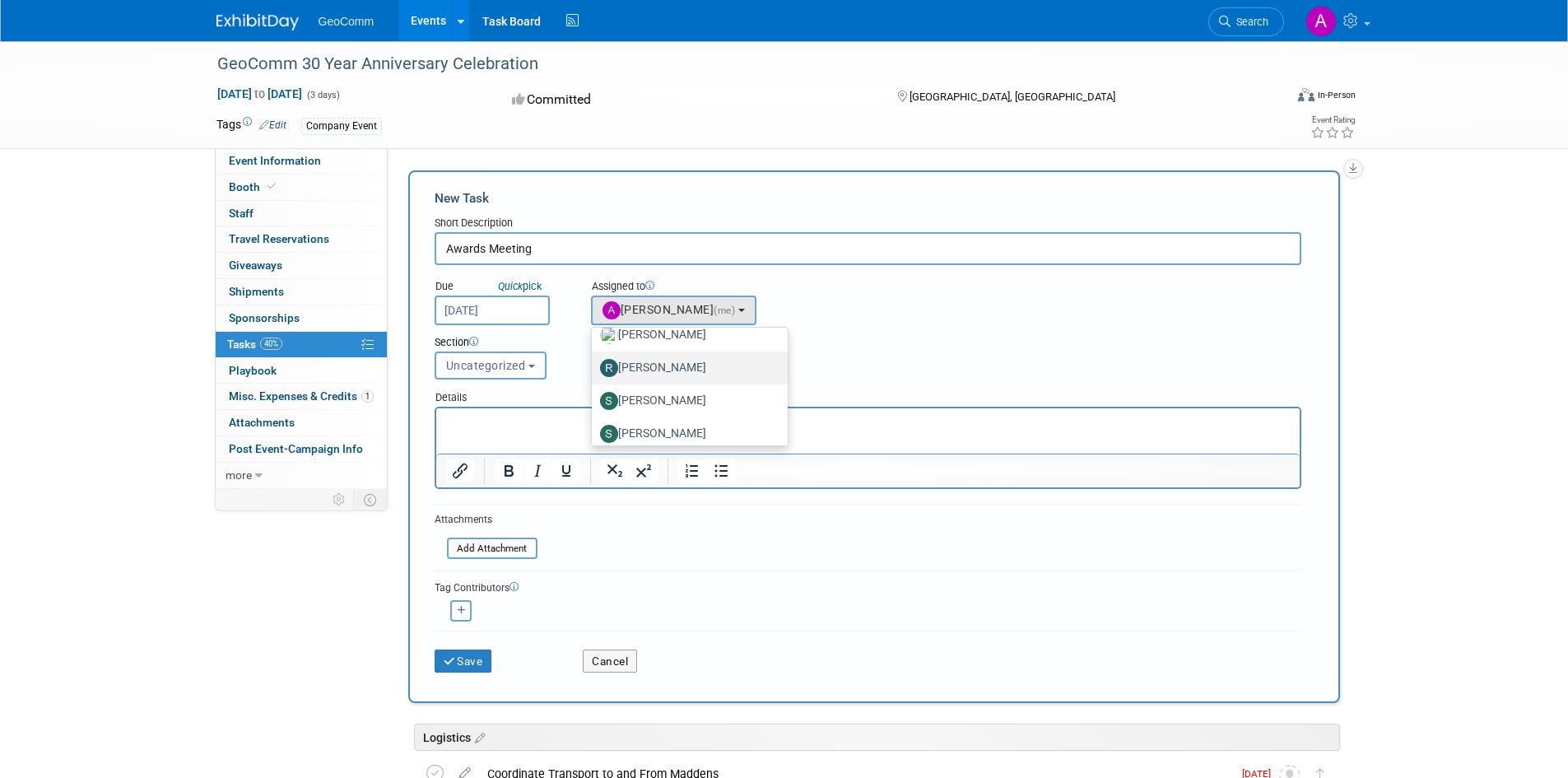
click at [676, 367] on label "[PERSON_NAME]" at bounding box center [686, 368] width 172 height 26
click at [594, 367] on input "[PERSON_NAME]" at bounding box center [589, 366] width 10 height 10
select select "17eed9a9-9a6b-469d-8e4a-ff321814c337"
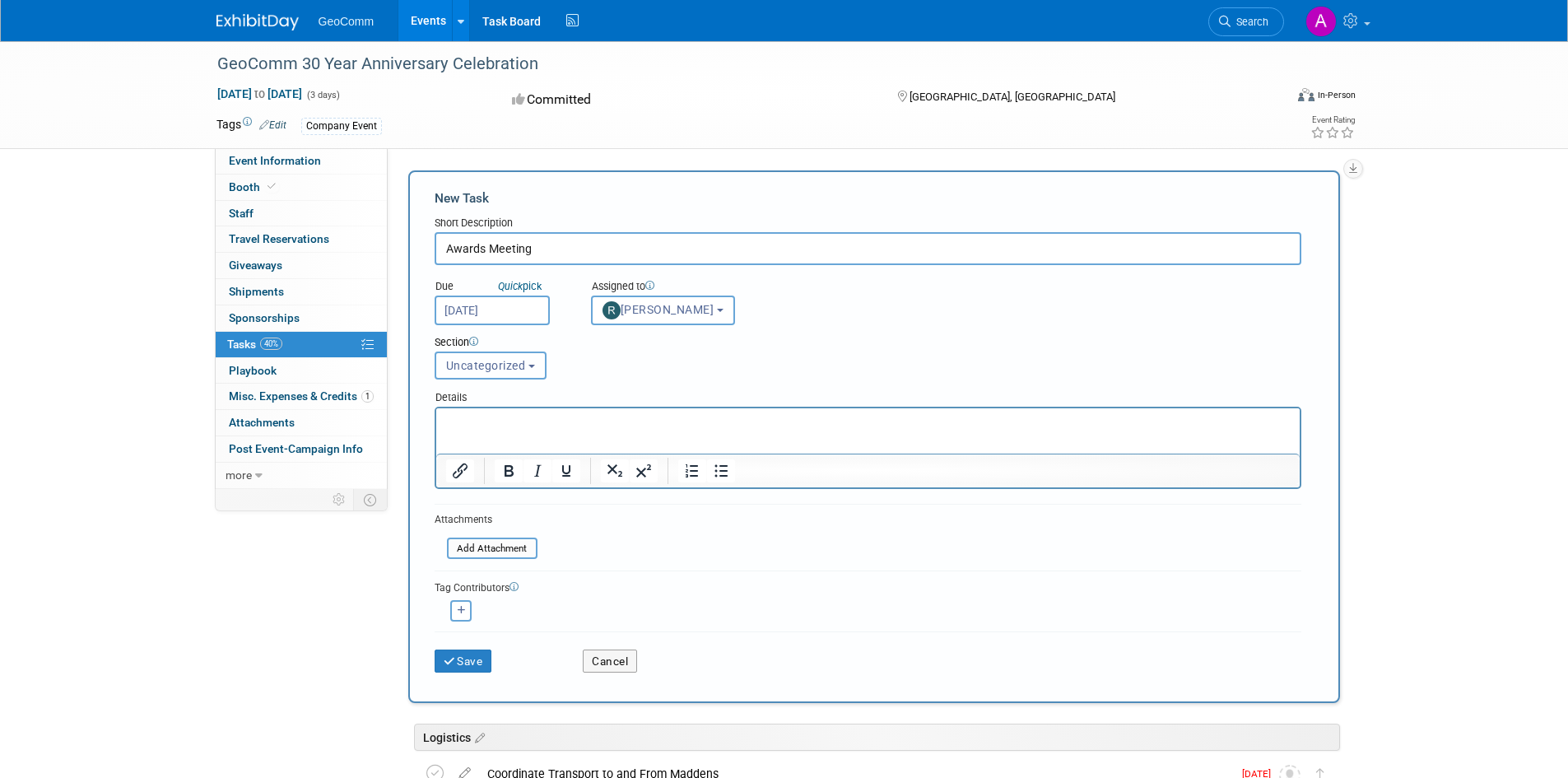
click at [502, 368] on span "Uncategorized" at bounding box center [486, 365] width 79 height 13
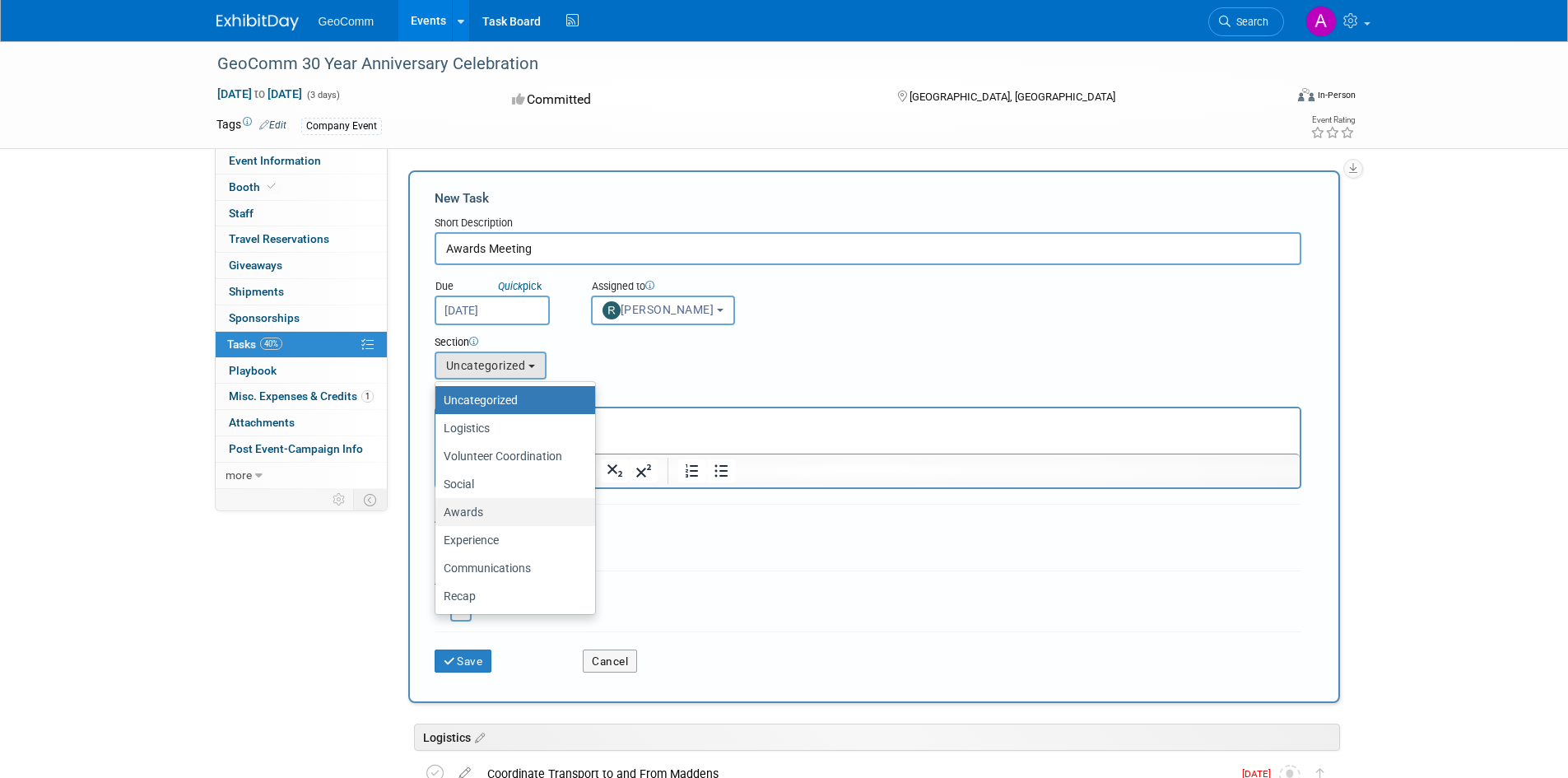
click at [493, 514] on label "Awards" at bounding box center [511, 512] width 135 height 22
click at [438, 514] on input "Awards" at bounding box center [433, 513] width 10 height 10
select select "11272803"
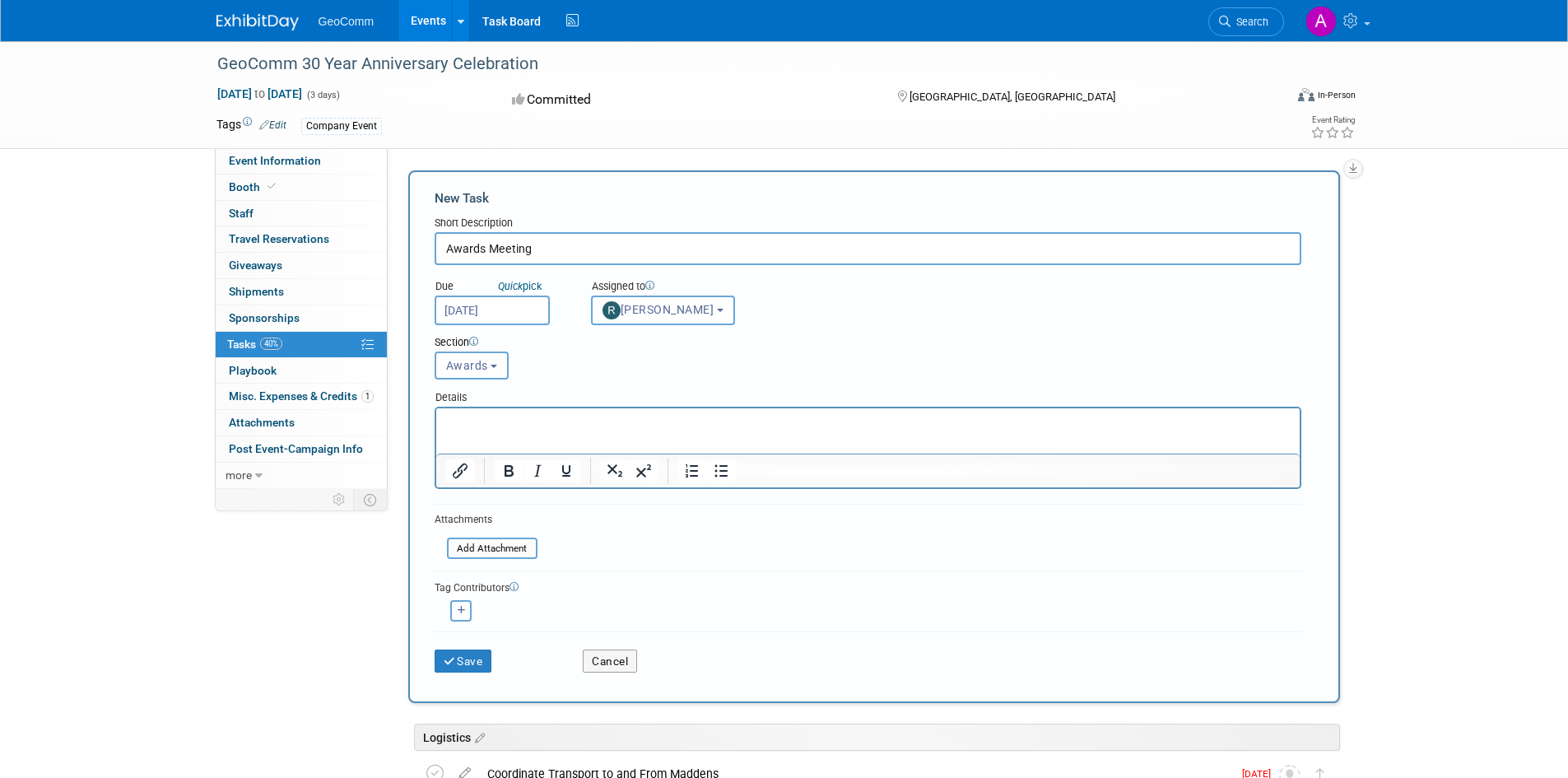
click at [459, 609] on icon "button" at bounding box center [462, 610] width 9 height 9
select select
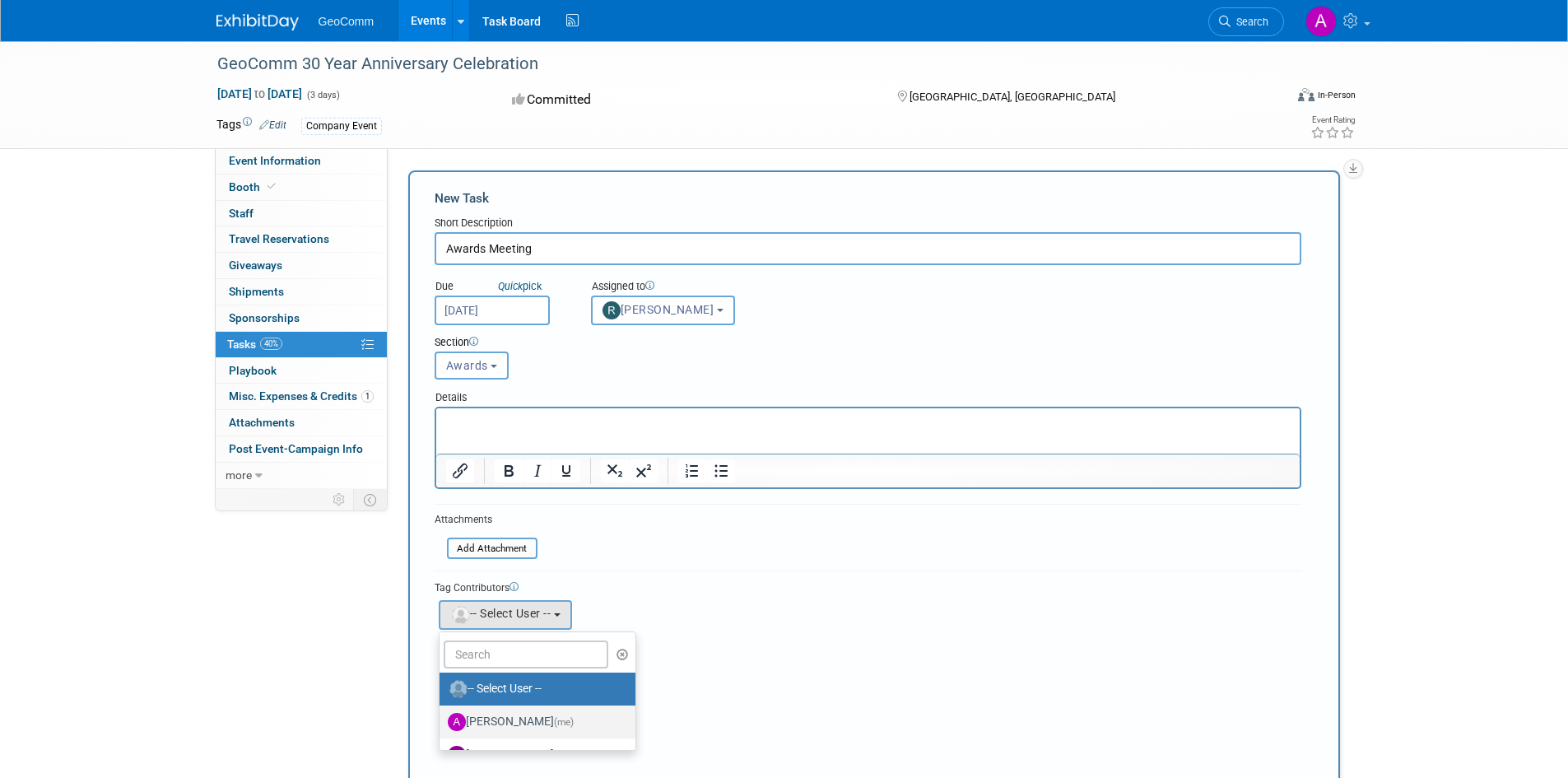
click at [512, 720] on label "[PERSON_NAME] (me)" at bounding box center [533, 722] width 172 height 26
click at [442, 720] on input "[PERSON_NAME] (me)" at bounding box center [436, 720] width 10 height 10
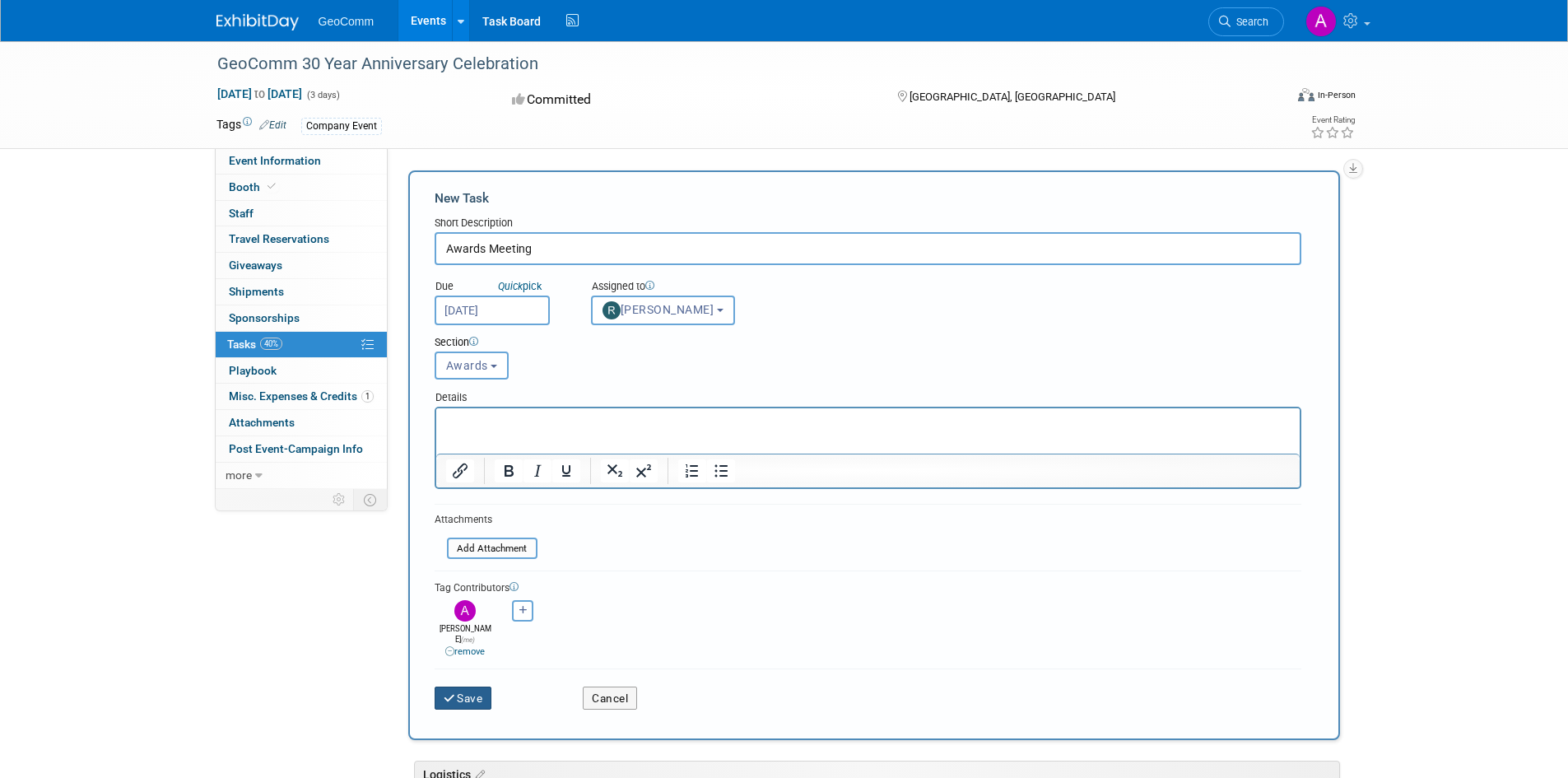
click at [461, 687] on button "Save" at bounding box center [463, 698] width 58 height 23
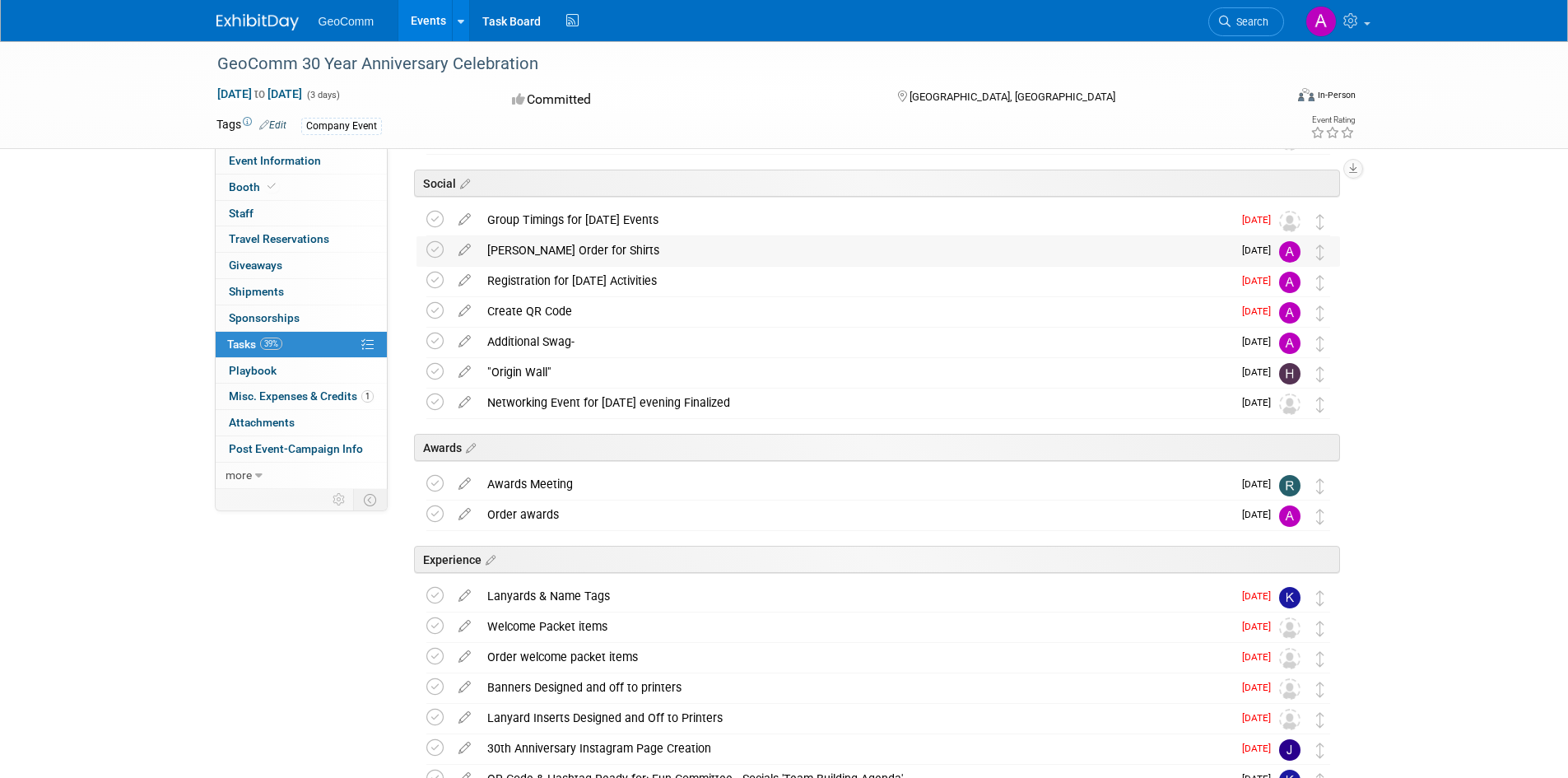
scroll to position [659, 0]
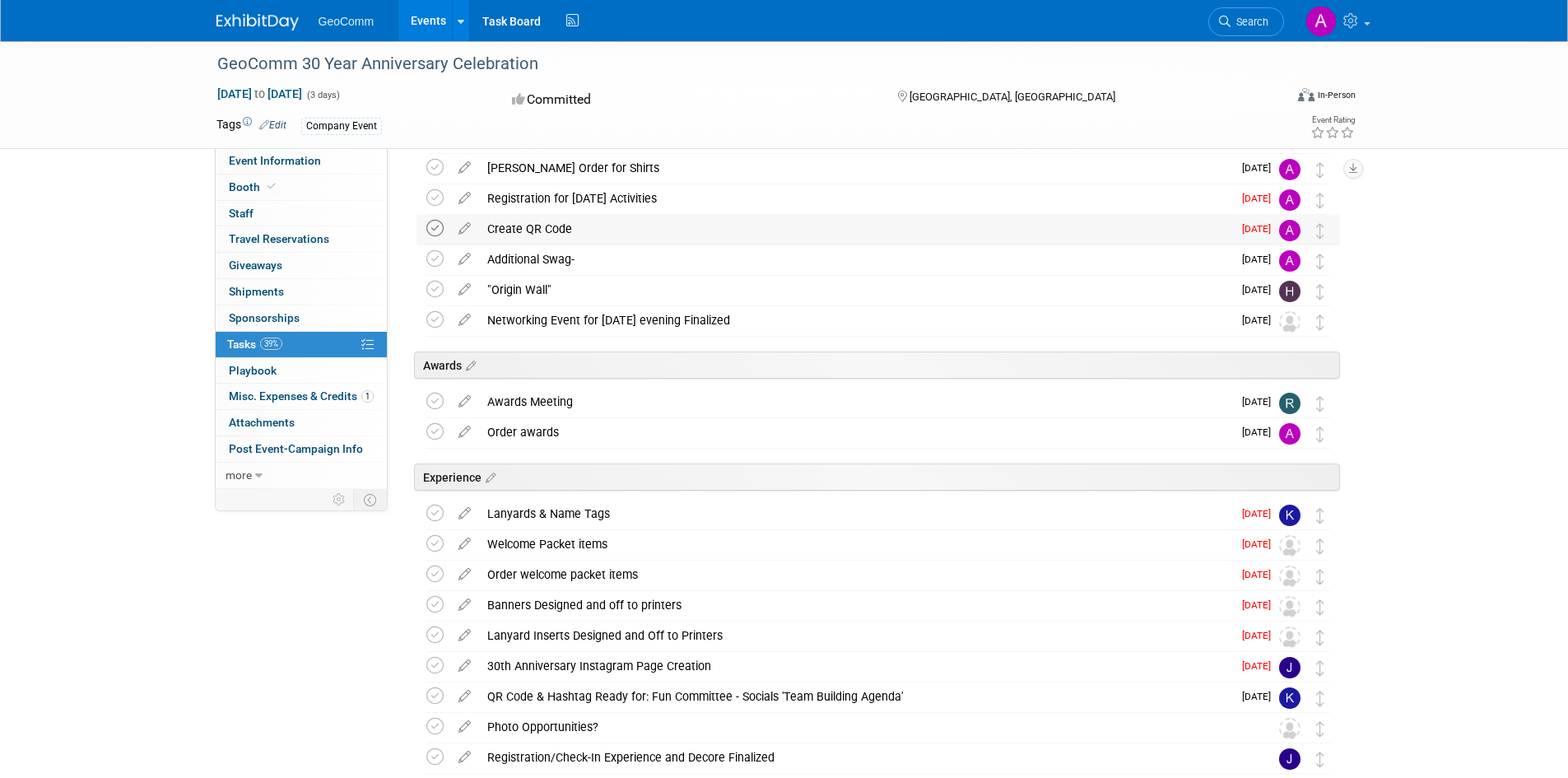
click at [434, 226] on icon at bounding box center [435, 228] width 17 height 17
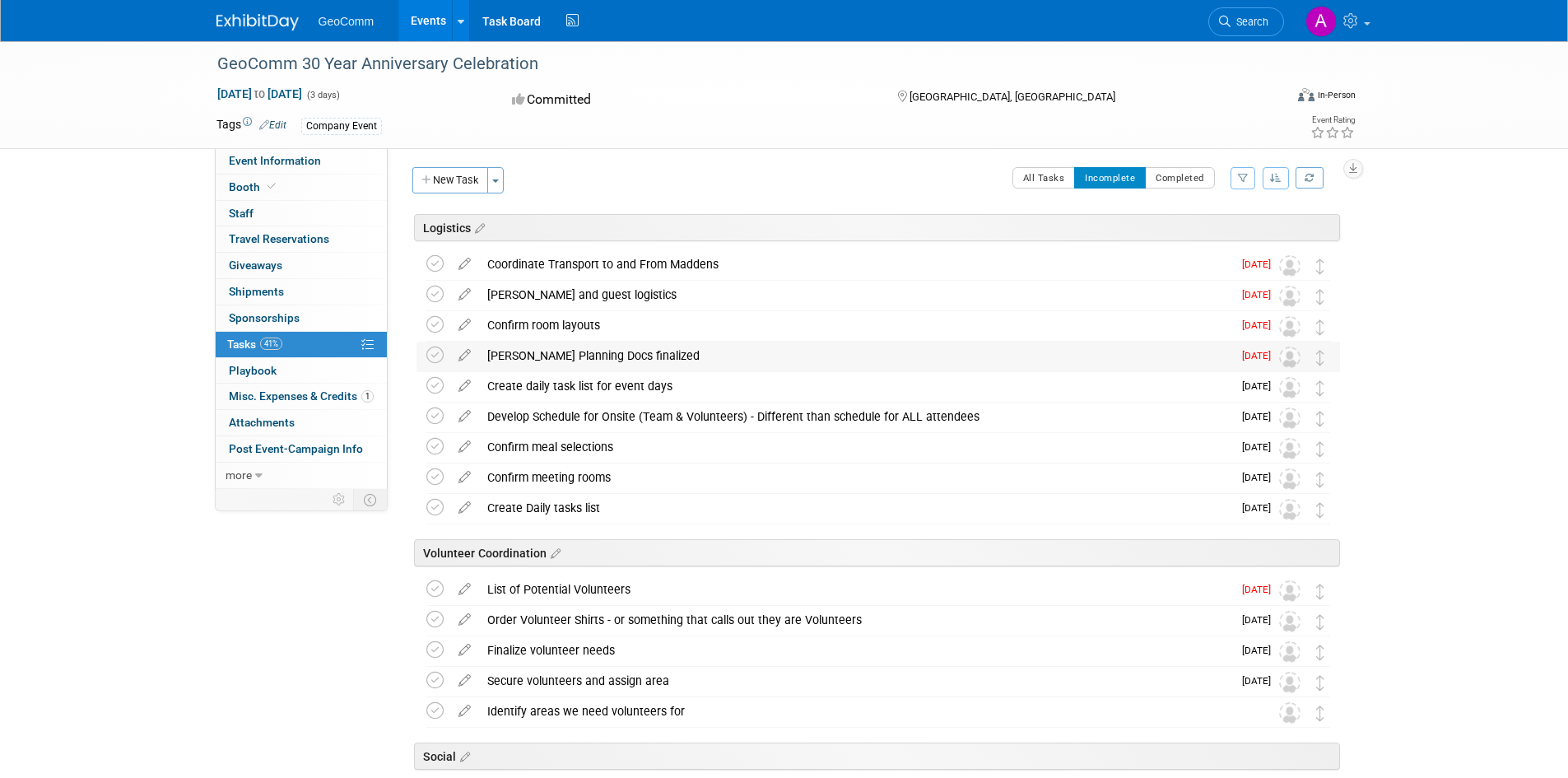
scroll to position [0, 0]
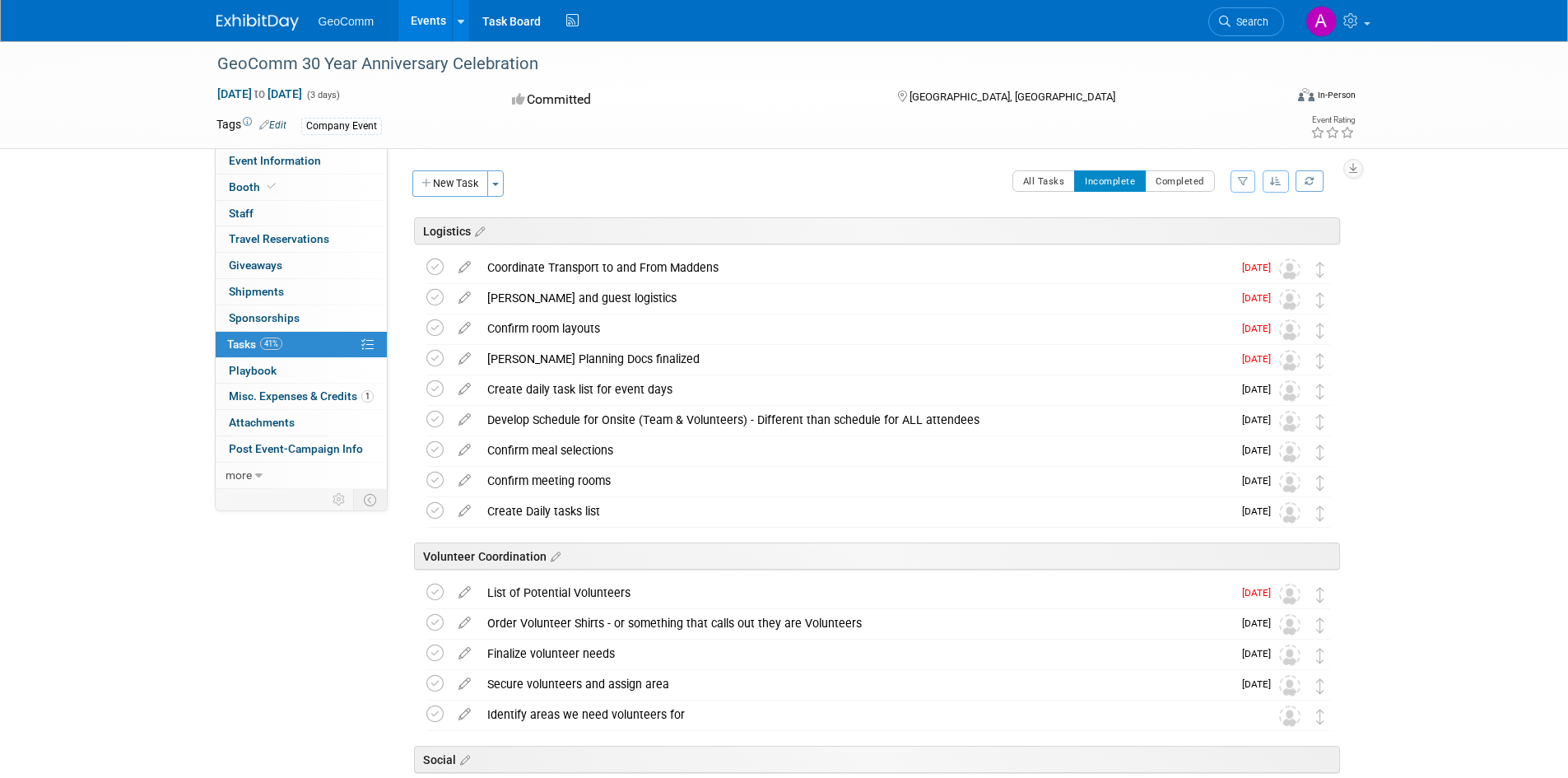
click at [271, 338] on span "41%" at bounding box center [271, 344] width 22 height 12
click at [370, 343] on icon at bounding box center [367, 345] width 12 height 12
click at [1168, 169] on div "Event Website: Edit [URL][DOMAIN_NAME] Event Venue Name: Madden's Event Venue A…" at bounding box center [870, 319] width 965 height 341
click at [1177, 180] on button "Completed" at bounding box center [1179, 181] width 70 height 22
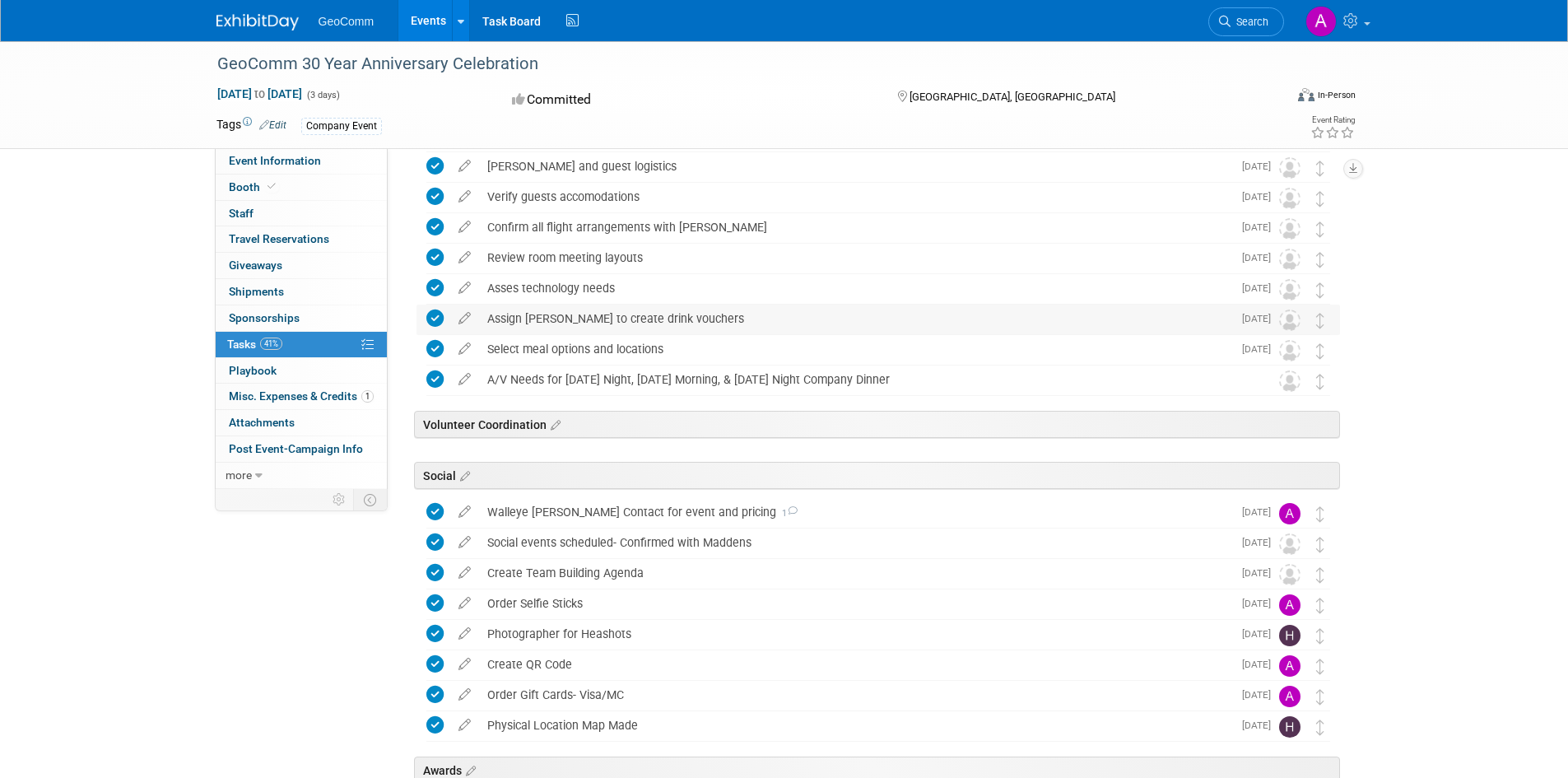
scroll to position [494, 0]
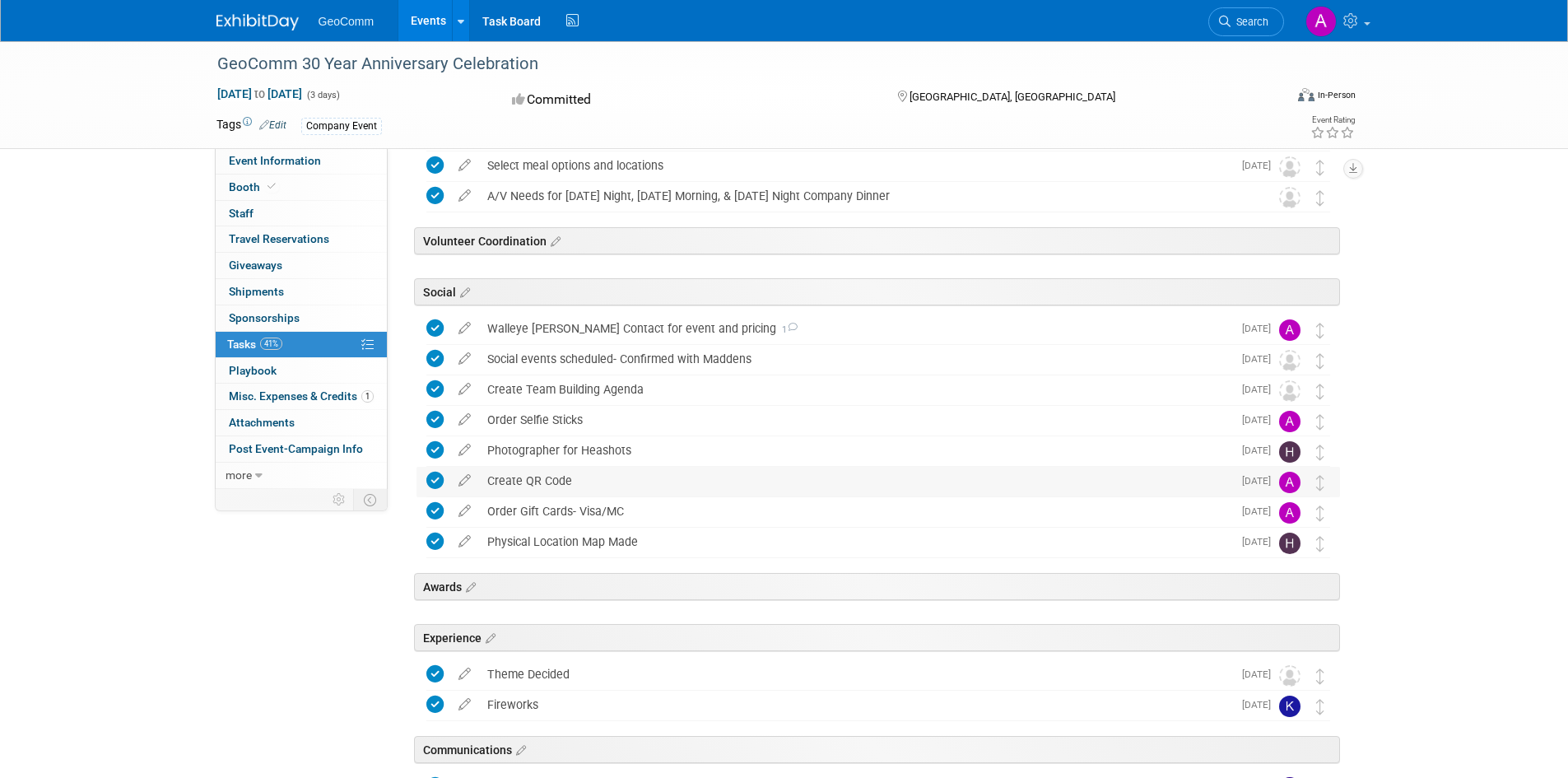
click at [434, 481] on icon at bounding box center [435, 481] width 17 height 17
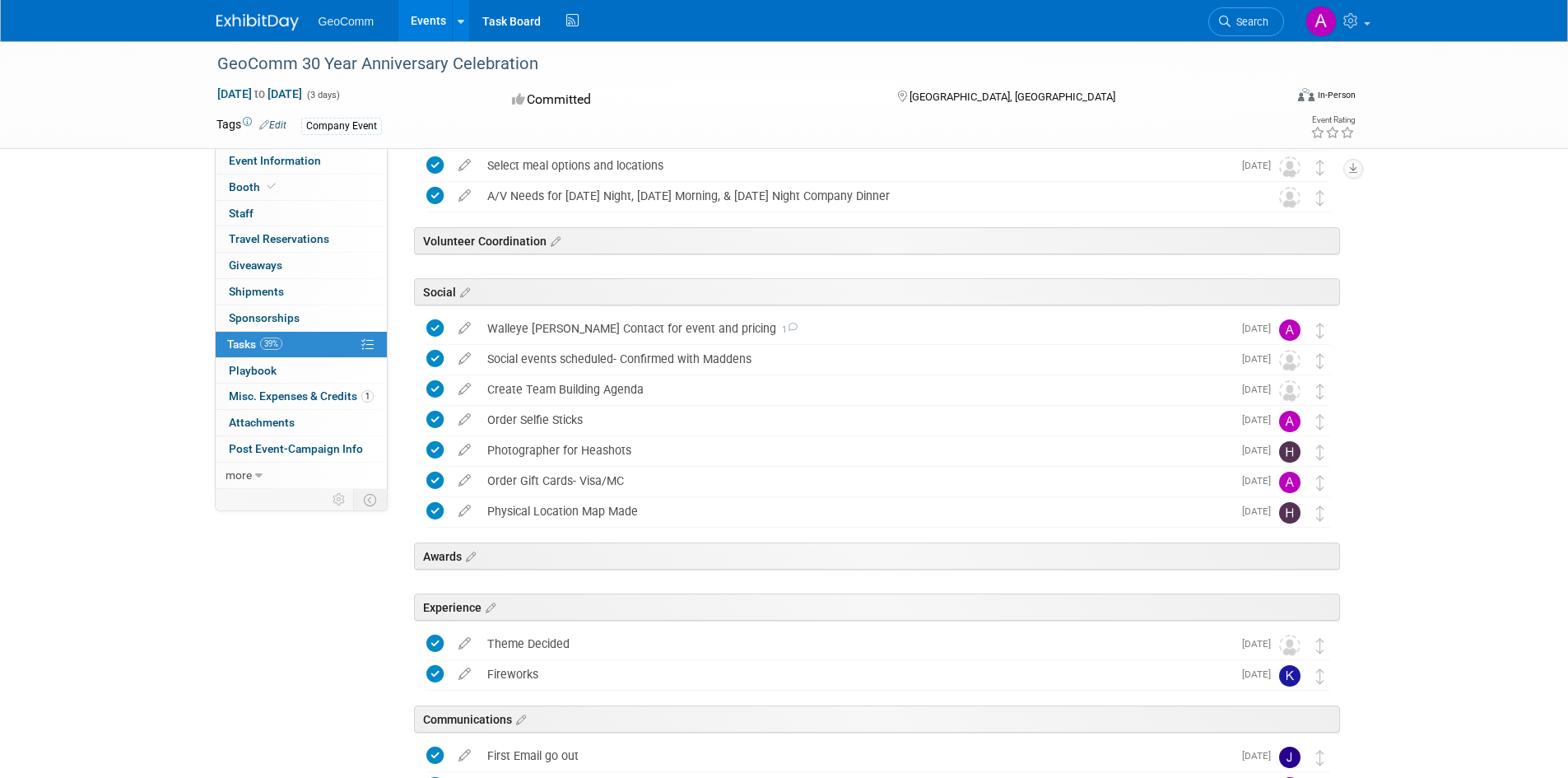
click at [253, 341] on span "Tasks 39%" at bounding box center [255, 344] width 55 height 13
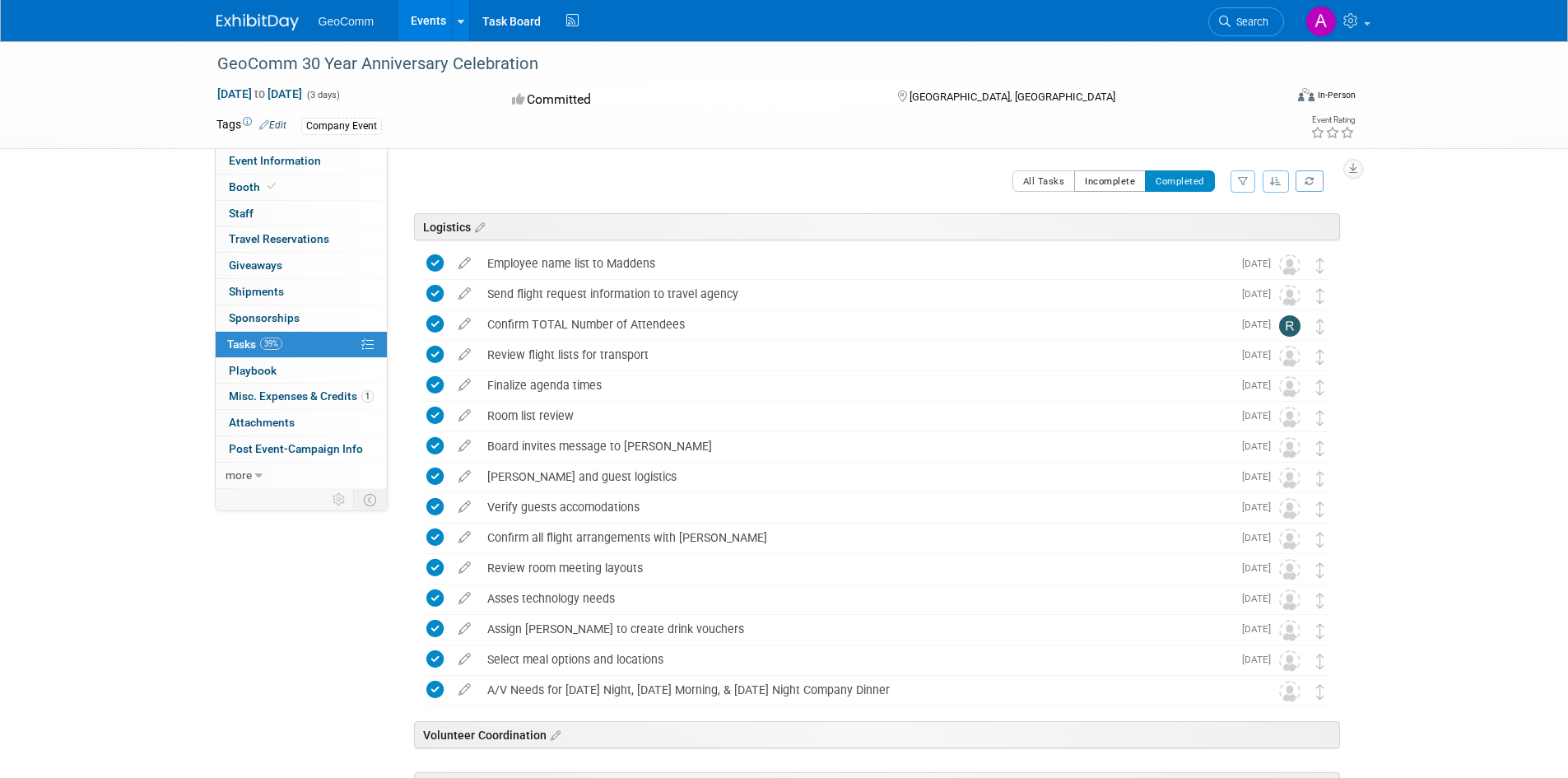
click at [1108, 176] on button "Incomplete" at bounding box center [1109, 181] width 72 height 22
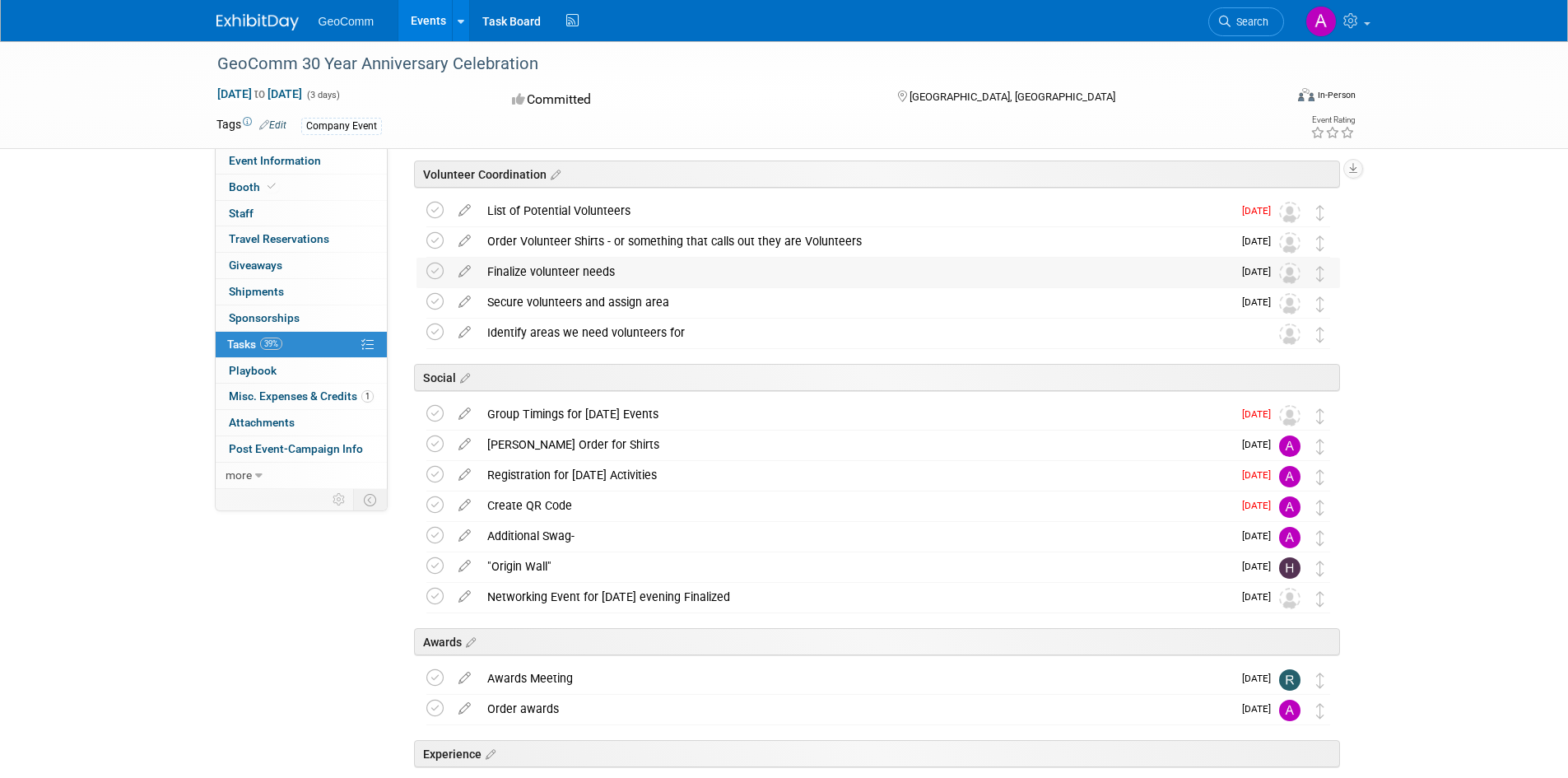
scroll to position [411, 0]
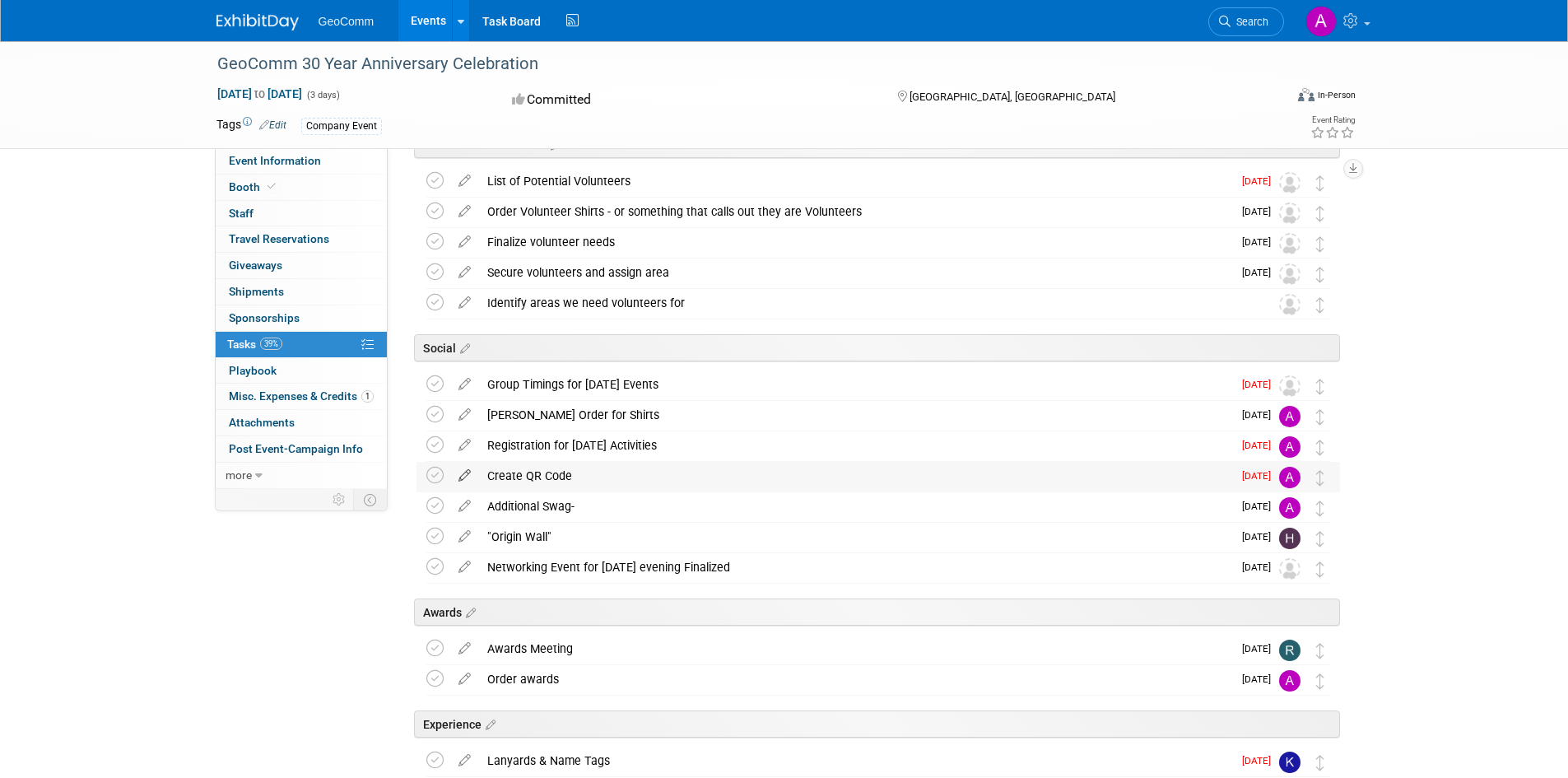
click at [465, 474] on icon at bounding box center [464, 473] width 29 height 21
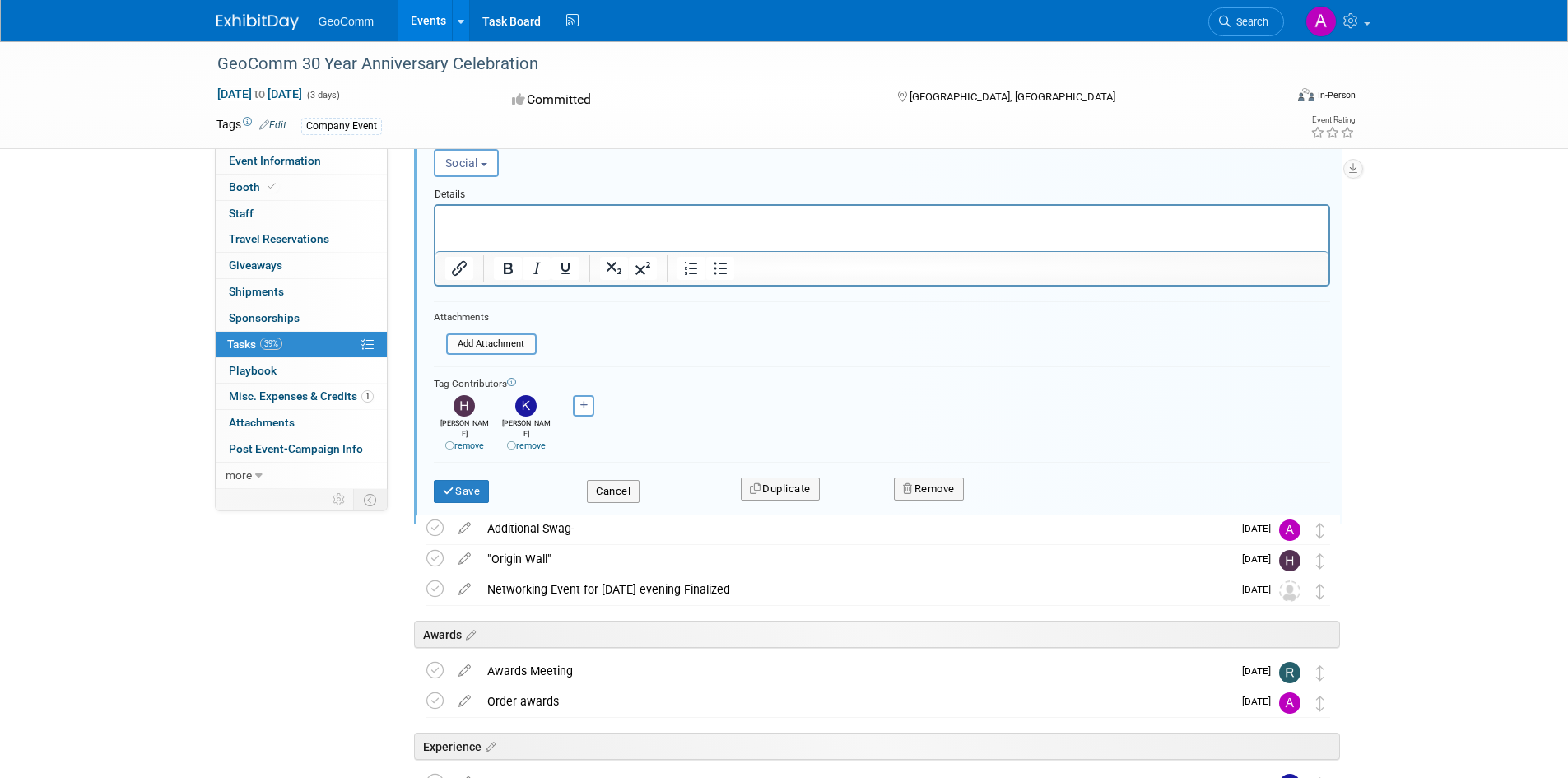
scroll to position [876, 0]
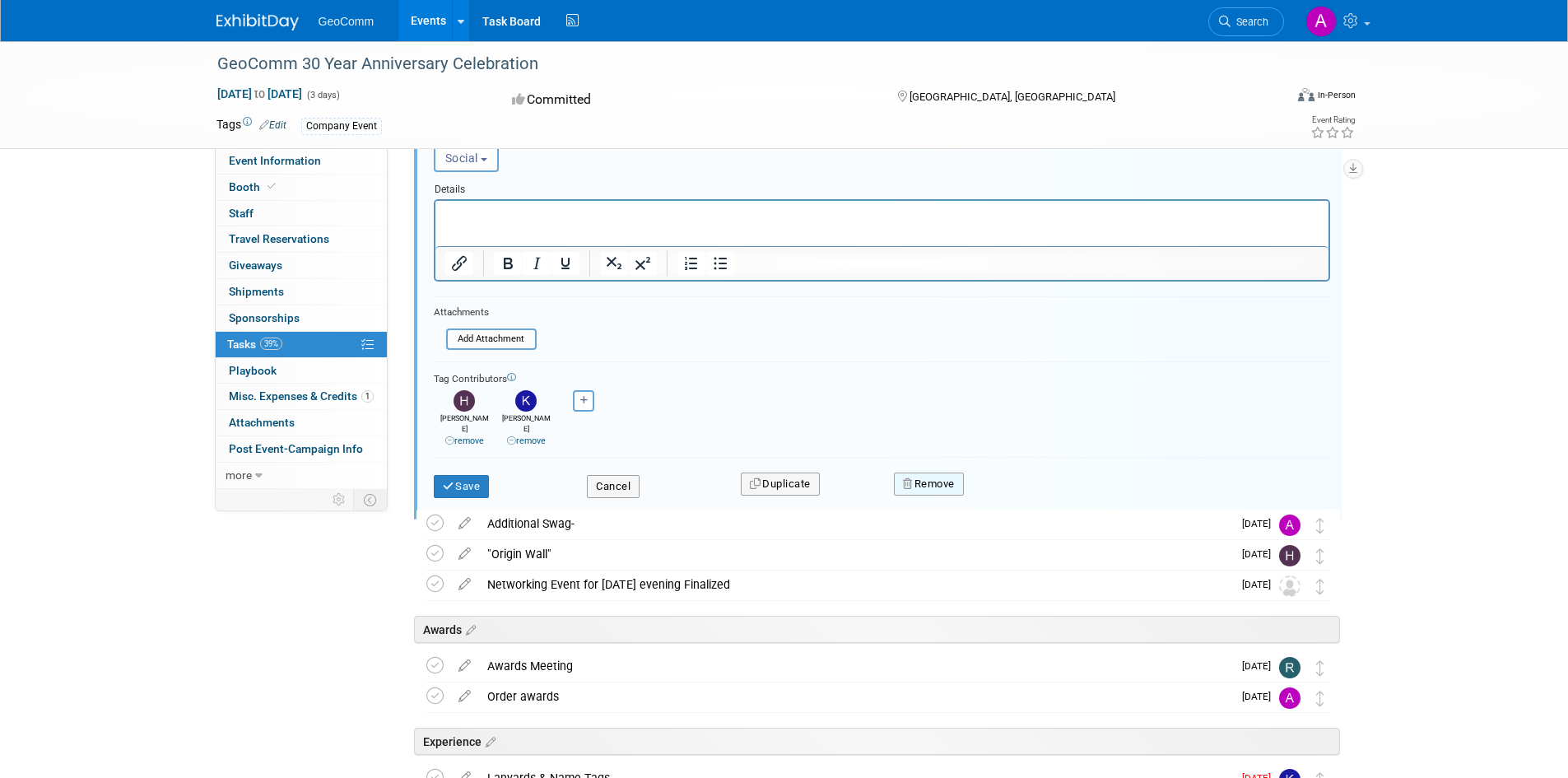
click at [943, 478] on button "Remove" at bounding box center [929, 484] width 70 height 23
click at [1019, 484] on link "Yes" at bounding box center [1021, 497] width 48 height 26
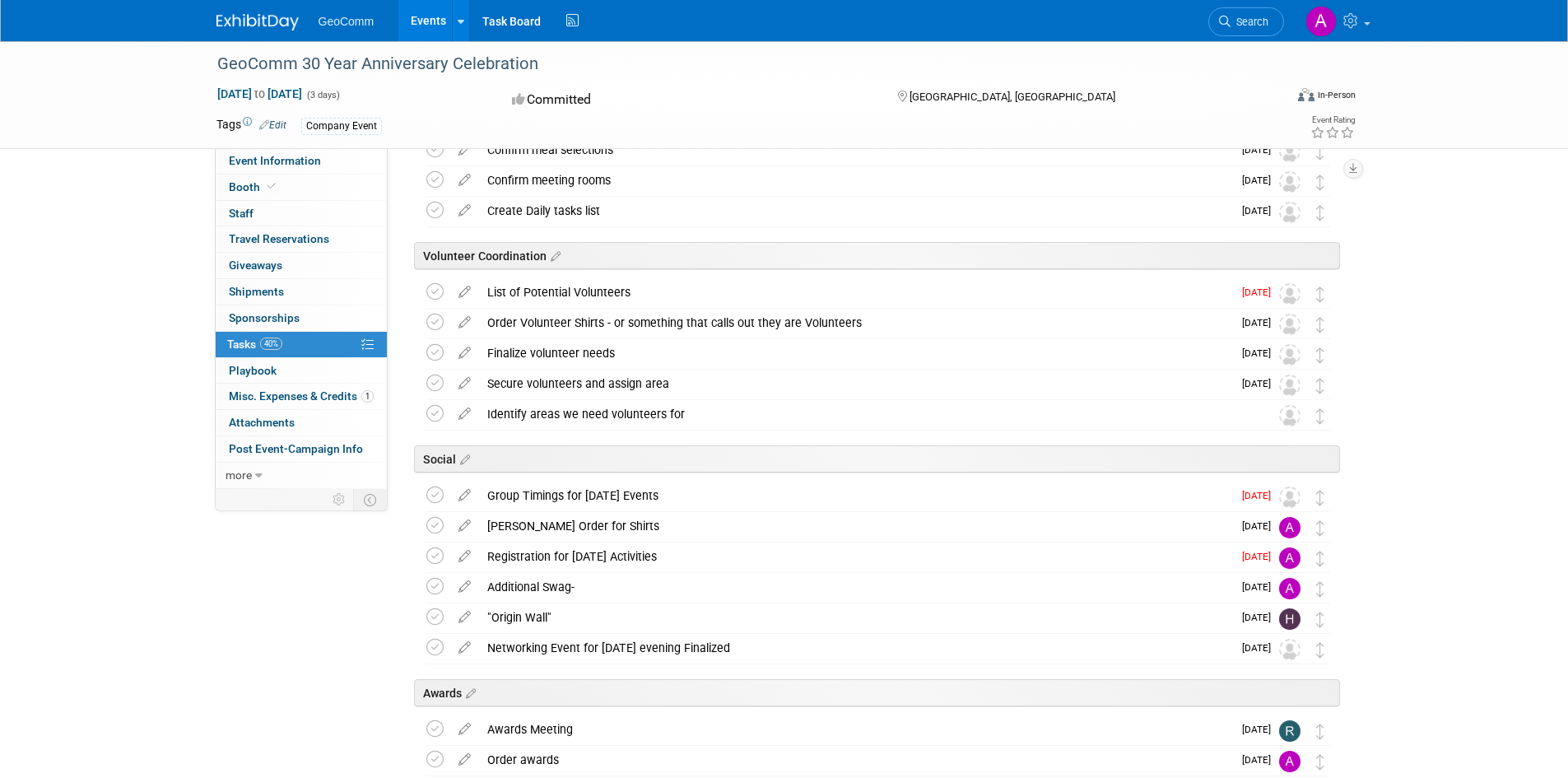
scroll to position [299, 0]
